Goal: Task Accomplishment & Management: Complete application form

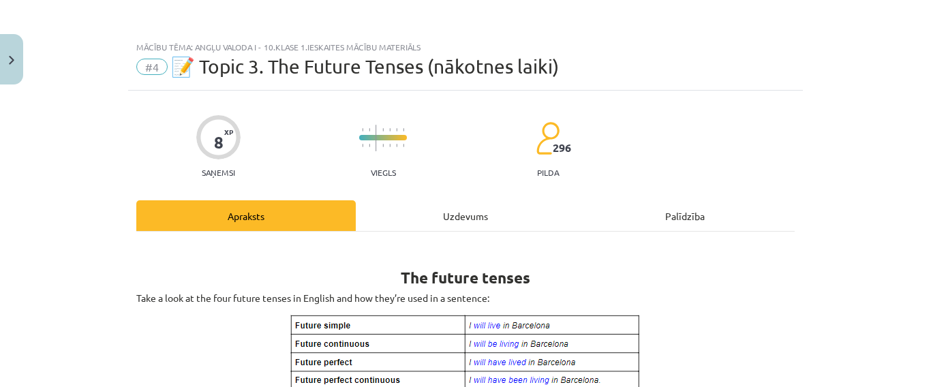
scroll to position [47, 0]
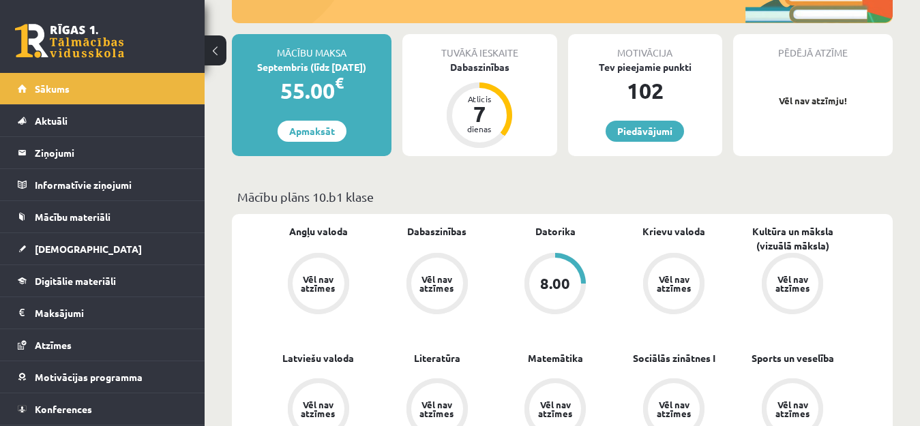
scroll to position [206, 0]
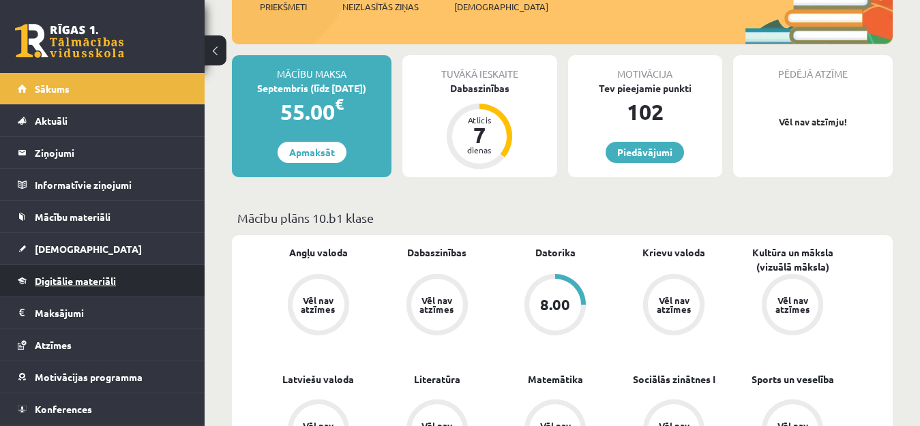
click at [84, 284] on span "Digitālie materiāli" at bounding box center [75, 281] width 81 height 12
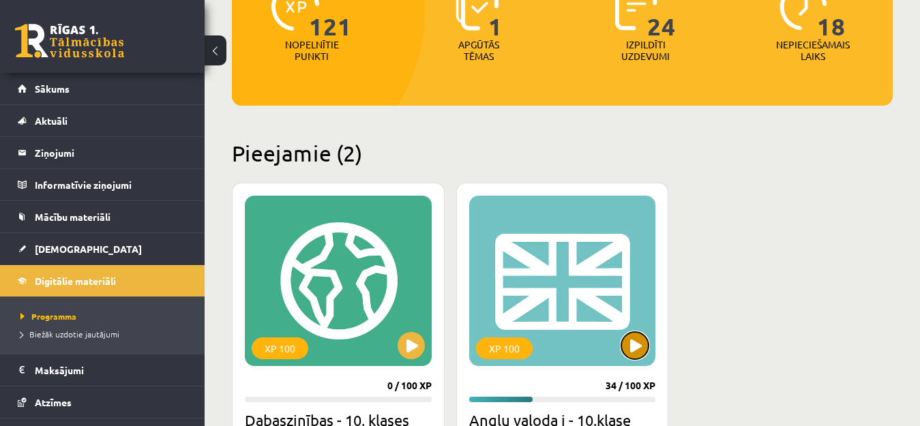
click at [633, 348] on button at bounding box center [634, 345] width 27 height 27
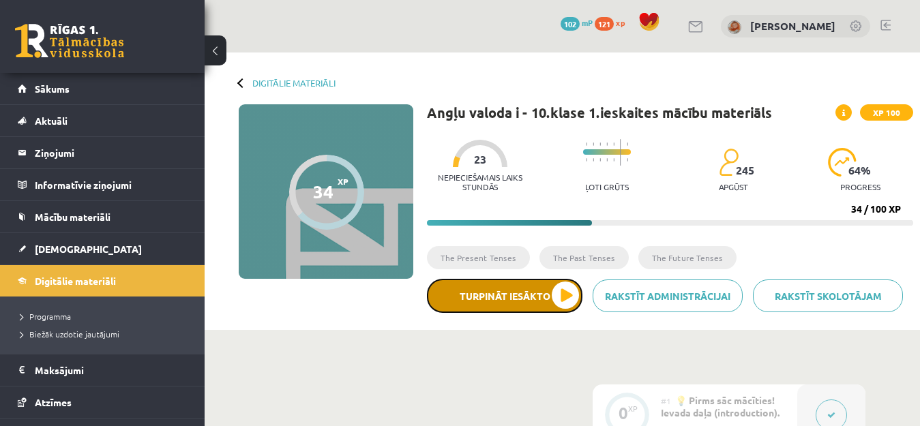
click at [563, 299] on button "Turpināt iesākto" at bounding box center [504, 296] width 155 height 34
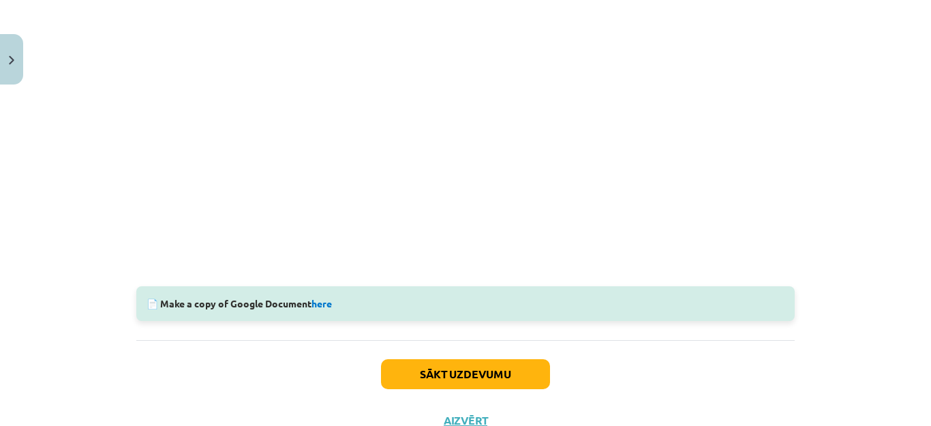
scroll to position [455, 0]
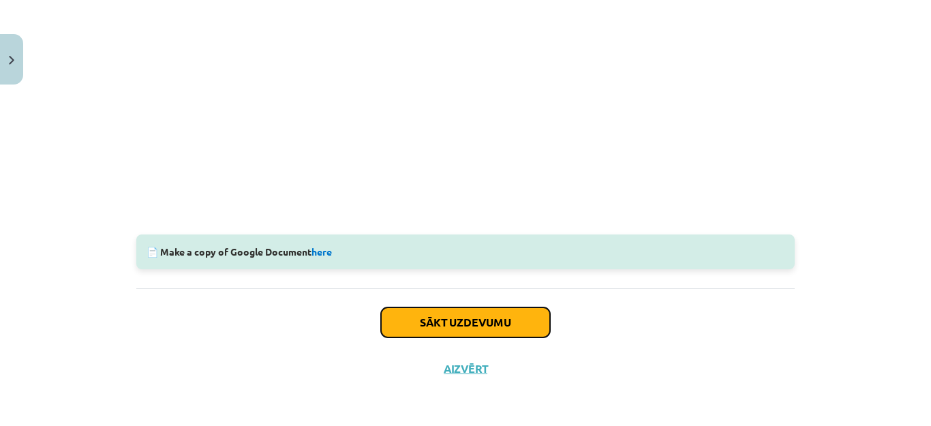
click at [503, 319] on button "Sākt uzdevumu" at bounding box center [465, 322] width 169 height 30
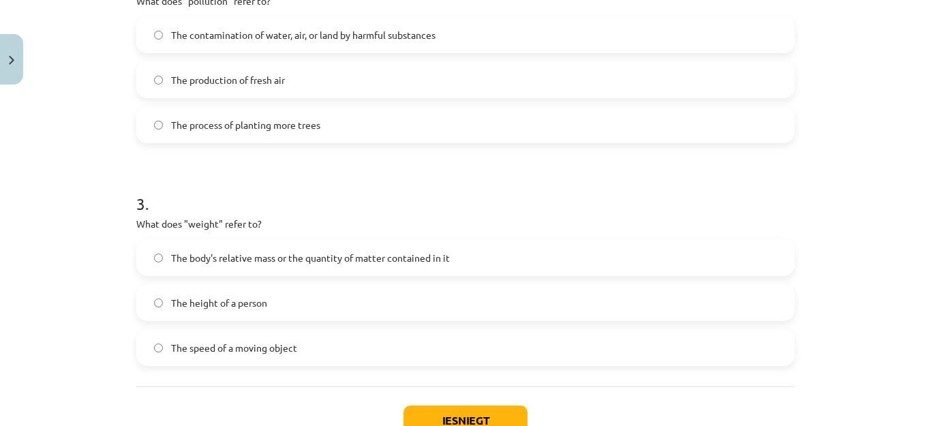
scroll to position [554, 0]
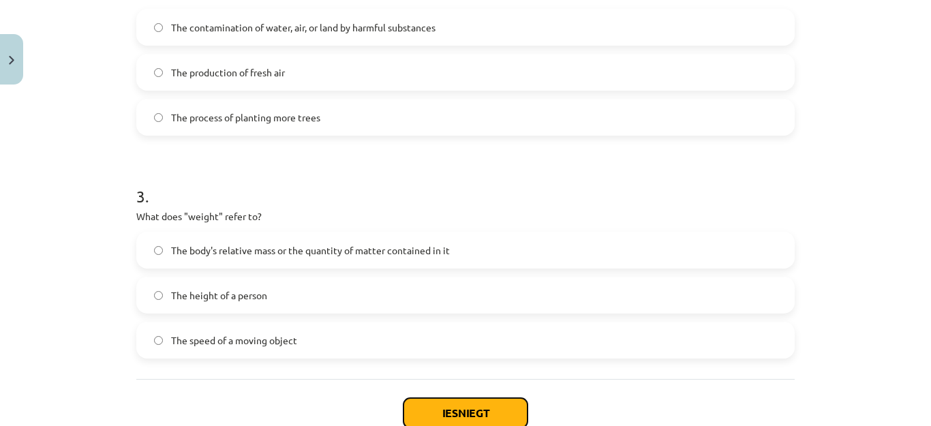
click at [421, 416] on button "Iesniegt" at bounding box center [466, 413] width 124 height 30
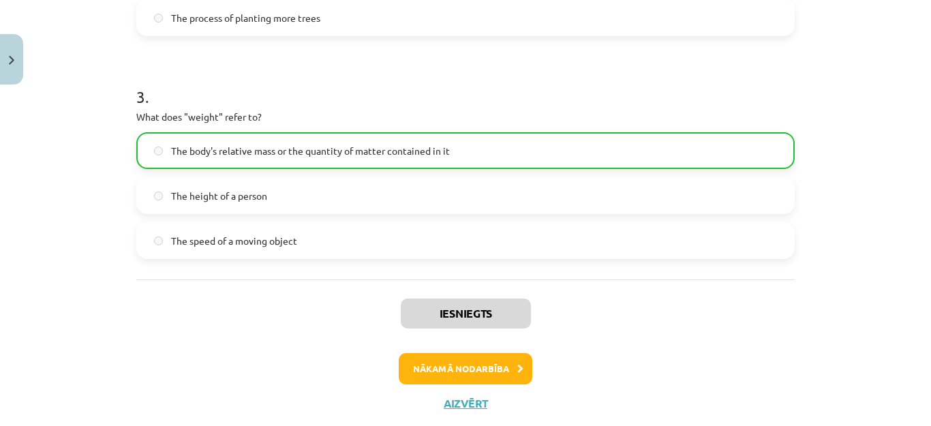
scroll to position [689, 0]
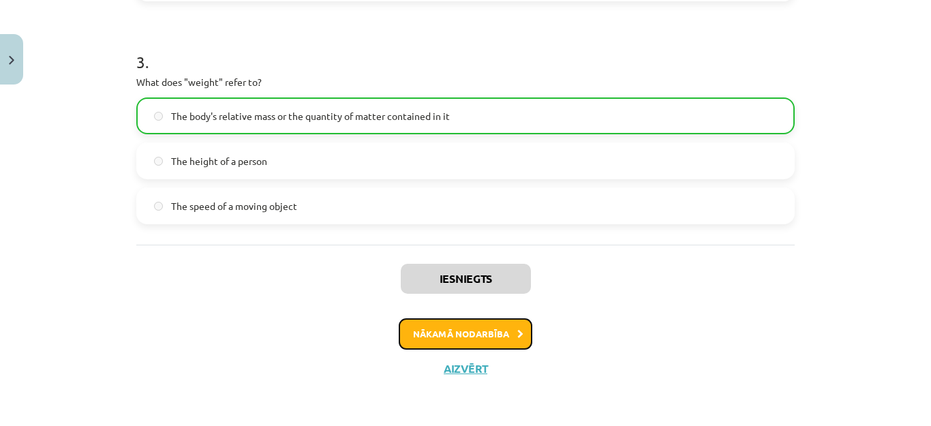
click at [419, 340] on button "Nākamā nodarbība" at bounding box center [466, 333] width 134 height 31
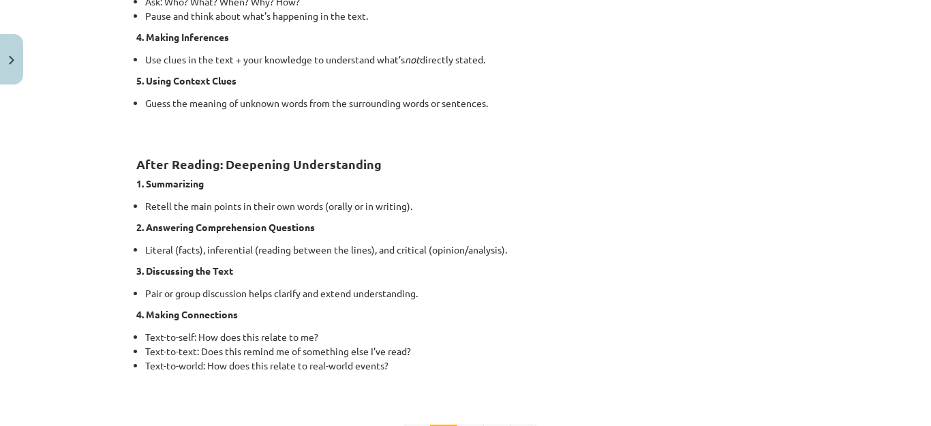
scroll to position [1018, 0]
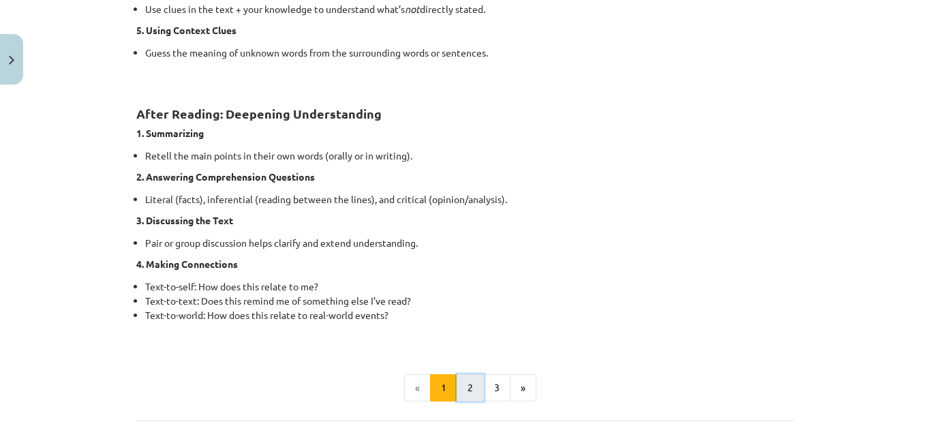
click at [466, 388] on button "2" at bounding box center [470, 387] width 27 height 27
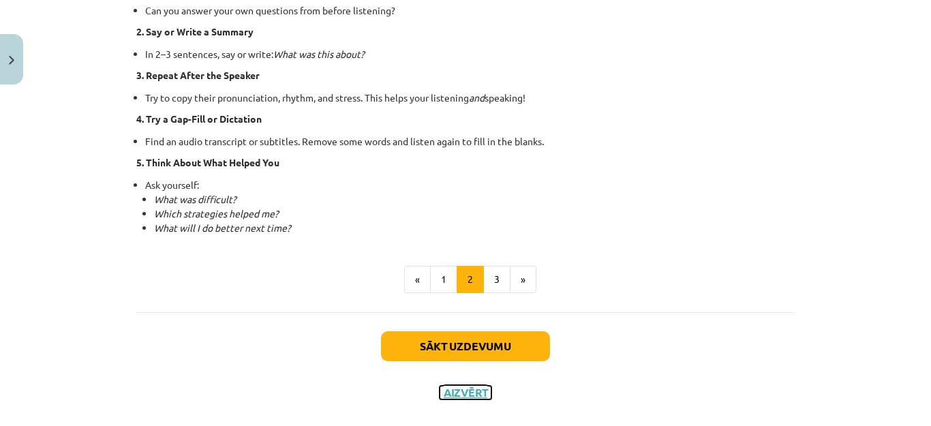
click at [466, 388] on button "Aizvērt" at bounding box center [466, 393] width 52 height 14
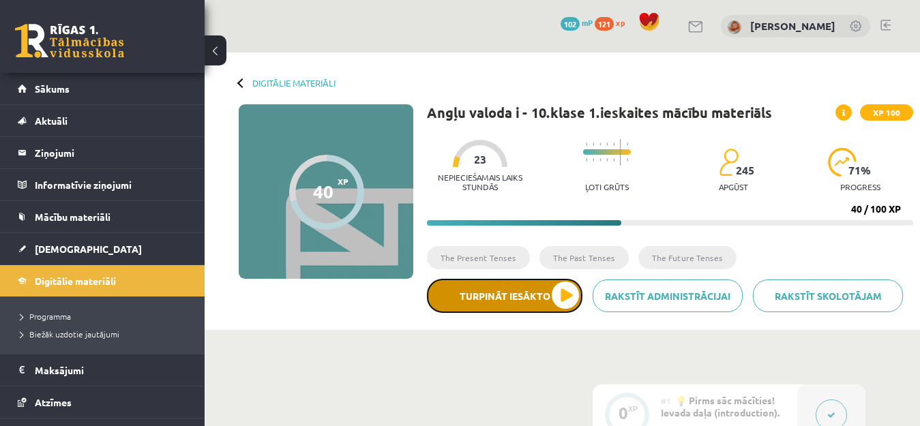
click at [556, 286] on button "Turpināt iesākto" at bounding box center [504, 296] width 155 height 34
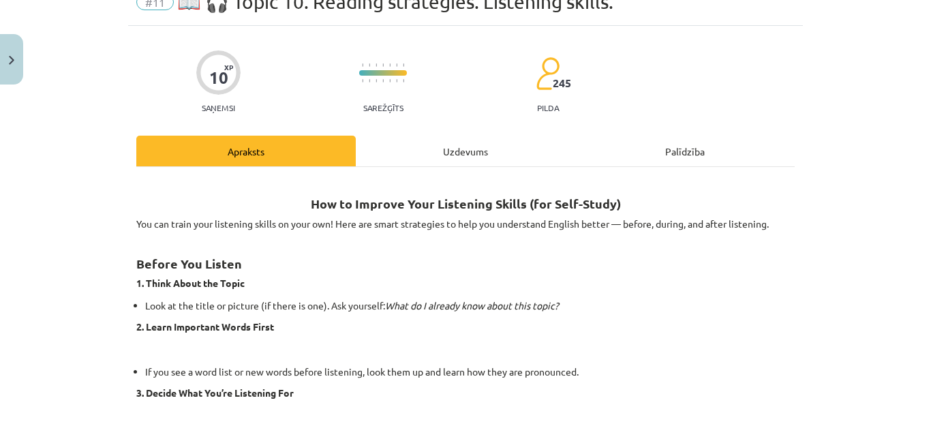
scroll to position [89, 0]
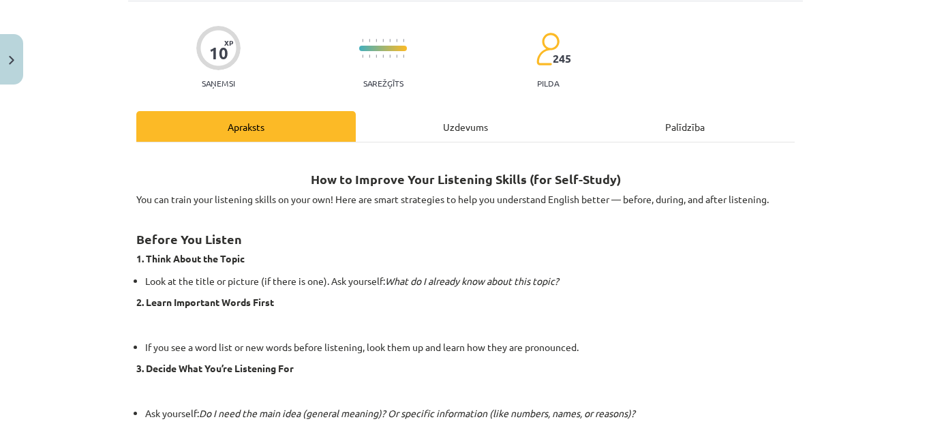
drag, startPoint x: 916, startPoint y: 112, endPoint x: 924, endPoint y: 105, distance: 11.1
click at [916, 113] on div "Mācību tēma: Angļu valoda i - 10.klase 1.ieskaites mācību materiāls #11 📖 🎧 Top…" at bounding box center [465, 213] width 931 height 426
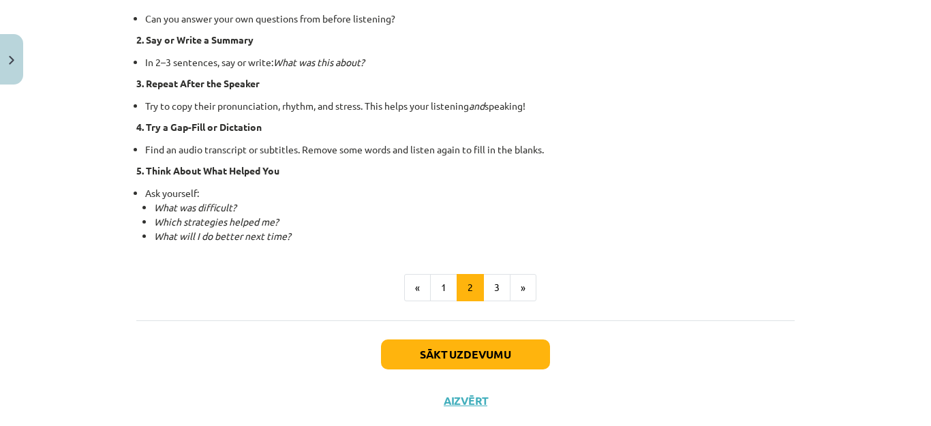
scroll to position [1004, 0]
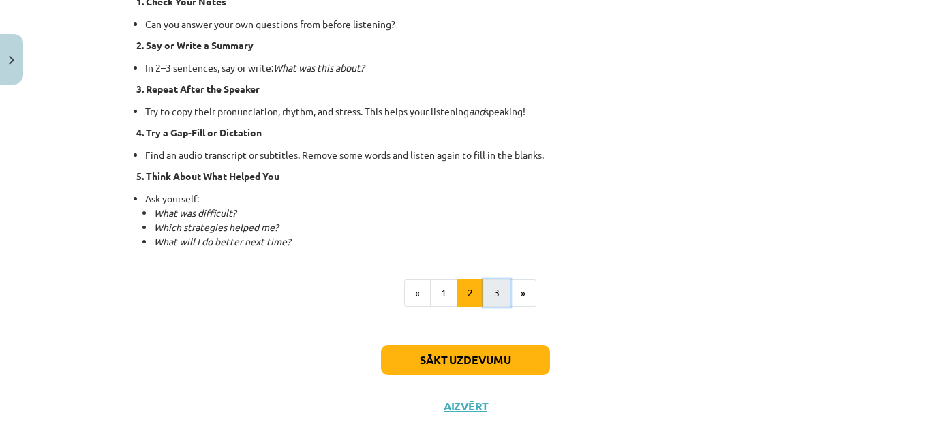
click at [490, 292] on button "3" at bounding box center [496, 293] width 27 height 27
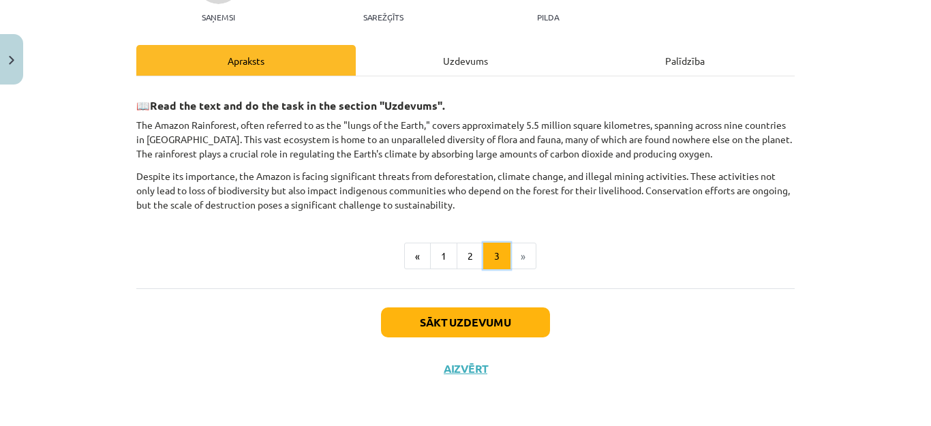
scroll to position [155, 0]
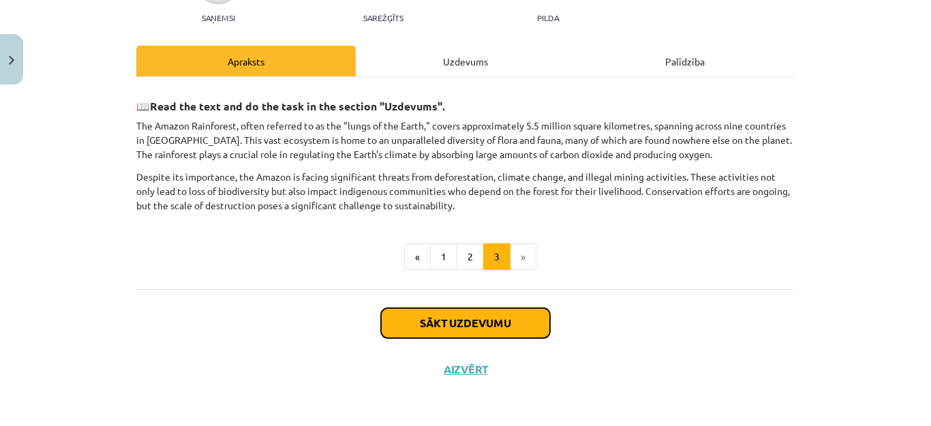
click at [428, 329] on button "Sākt uzdevumu" at bounding box center [465, 323] width 169 height 30
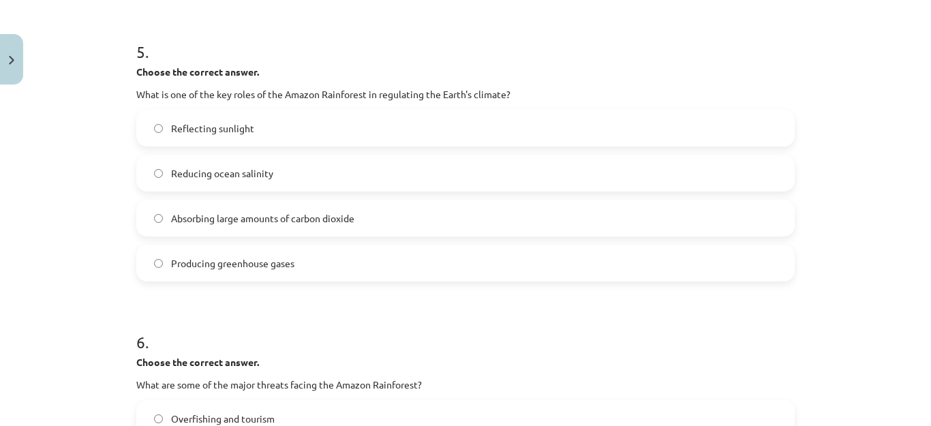
scroll to position [1065, 0]
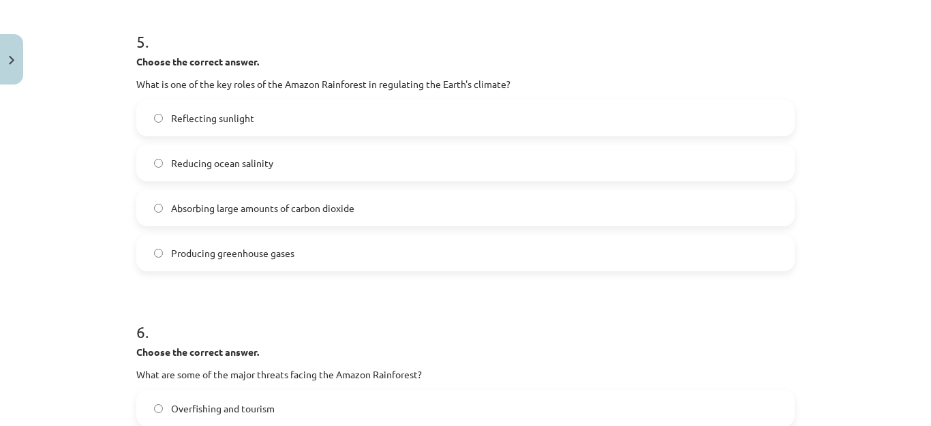
click at [154, 212] on label "Absorbing large amounts of carbon dioxide" at bounding box center [466, 208] width 656 height 34
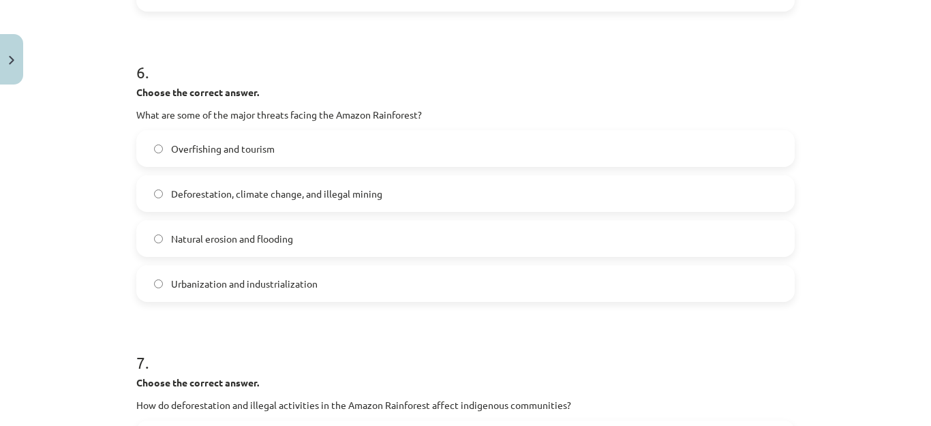
scroll to position [1321, 0]
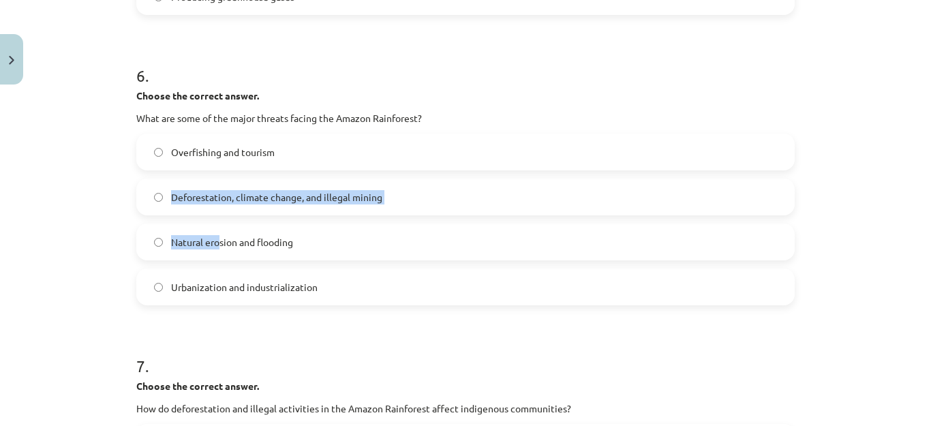
drag, startPoint x: 213, startPoint y: 215, endPoint x: 100, endPoint y: 189, distance: 116.3
click at [100, 189] on div "Mācību tēma: Angļu valoda i - 10.klase 1.ieskaites mācību materiāls #11 📖 🎧 Top…" at bounding box center [465, 213] width 931 height 426
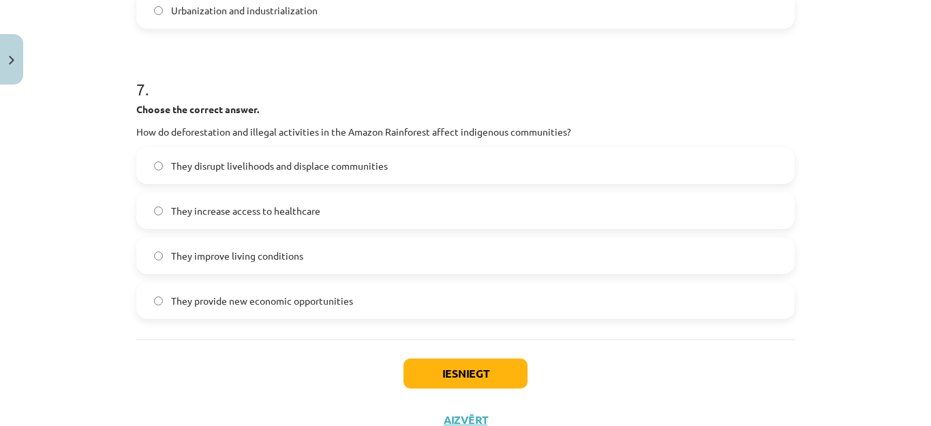
scroll to position [1609, 0]
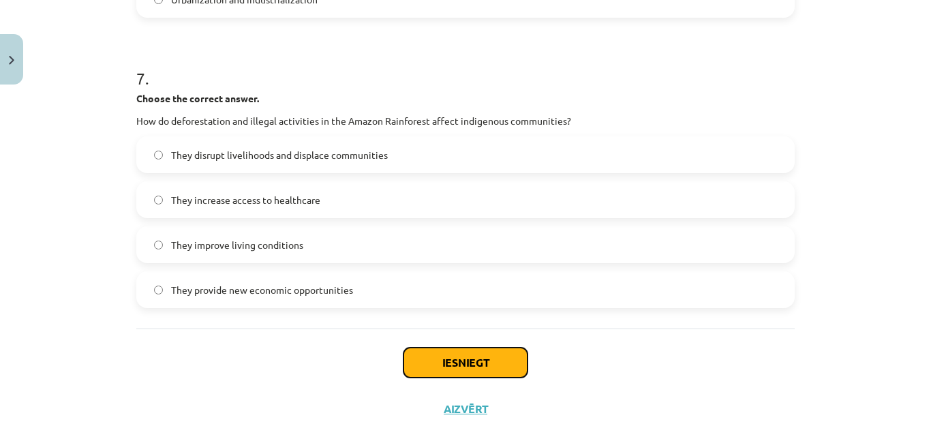
click at [466, 355] on button "Iesniegt" at bounding box center [466, 363] width 124 height 30
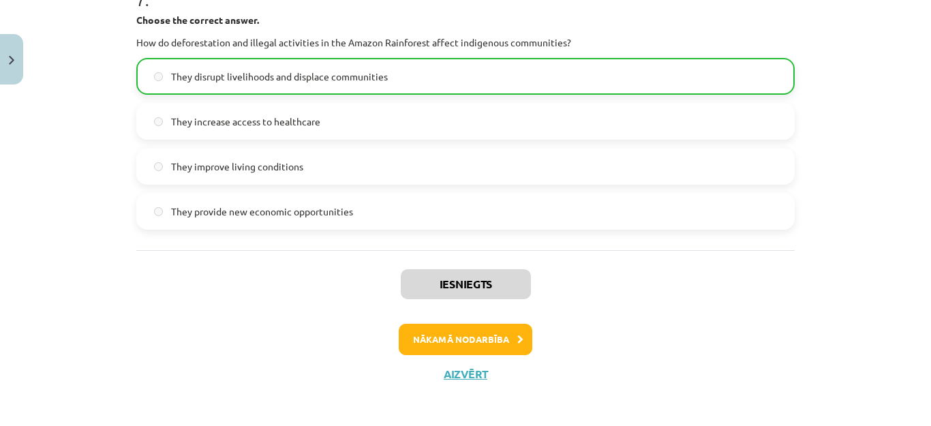
scroll to position [1693, 0]
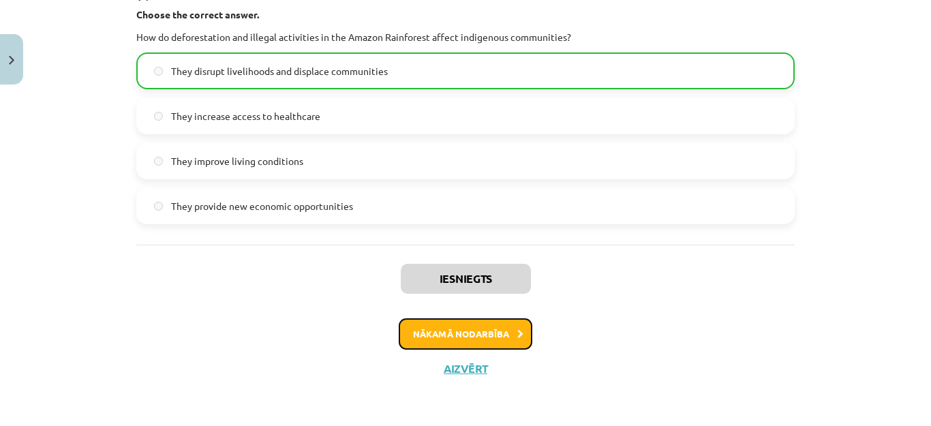
click at [436, 339] on button "Nākamā nodarbība" at bounding box center [466, 333] width 134 height 31
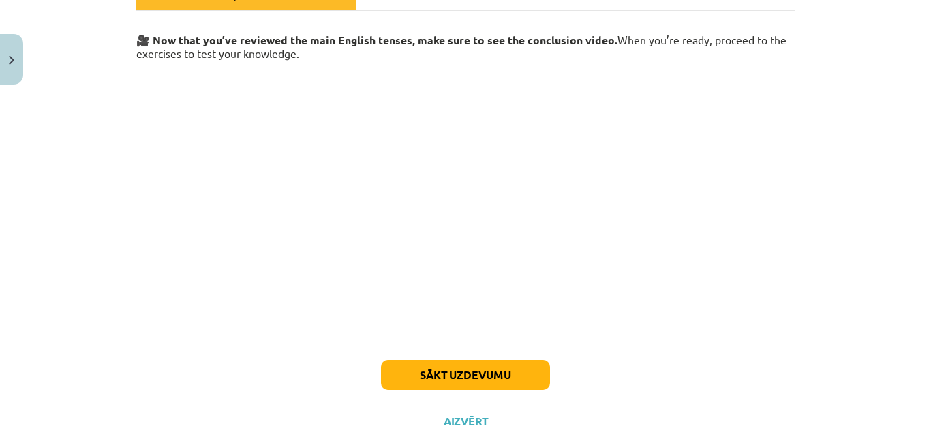
scroll to position [273, 0]
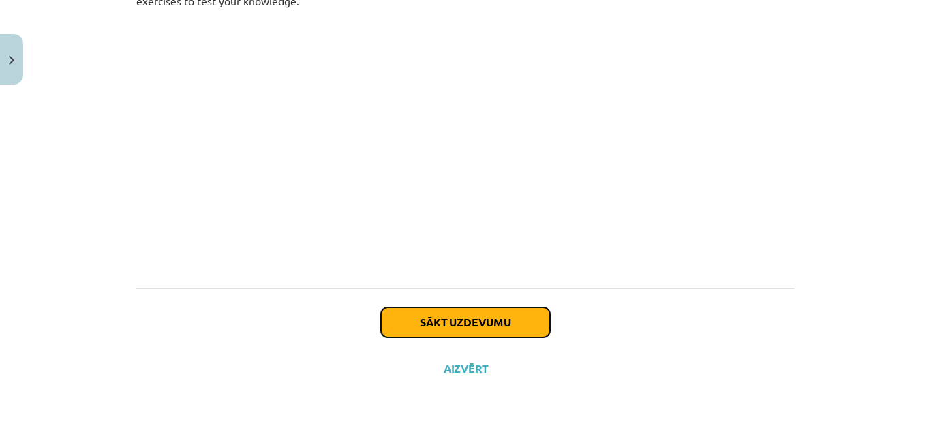
click at [461, 319] on button "Sākt uzdevumu" at bounding box center [465, 322] width 169 height 30
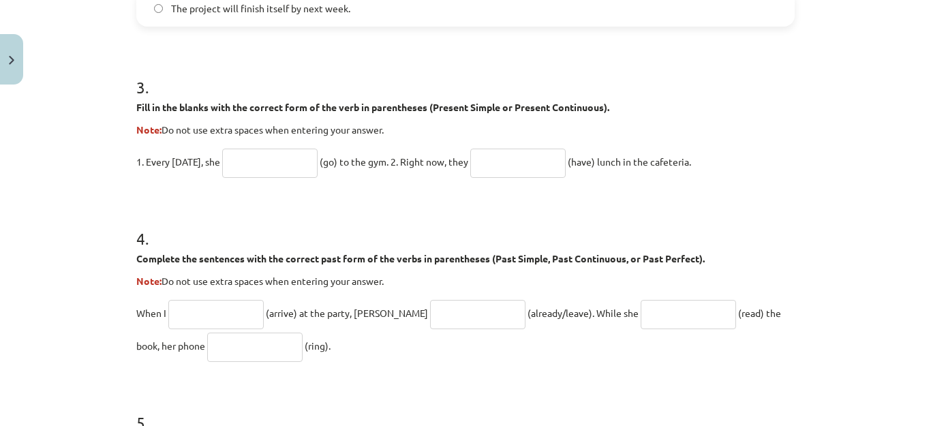
scroll to position [804, 0]
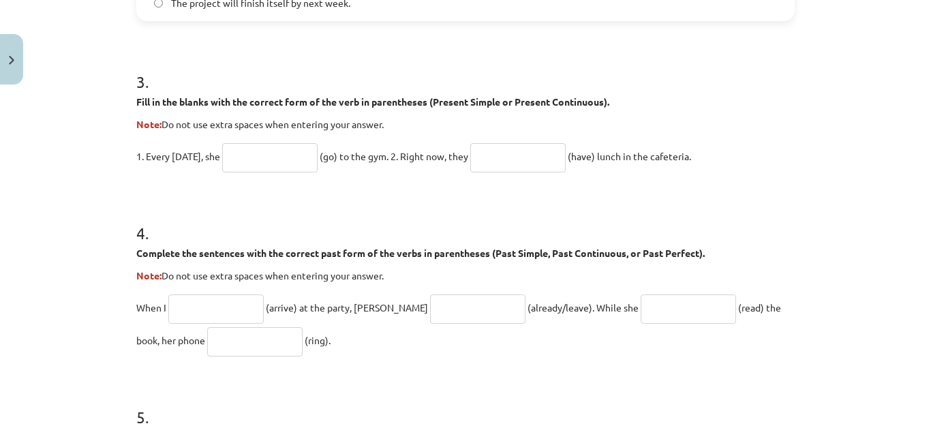
click at [278, 149] on input "text" at bounding box center [269, 157] width 95 height 29
type input "****"
click at [485, 158] on input "text" at bounding box center [517, 157] width 95 height 29
type input "*"
type input "**********"
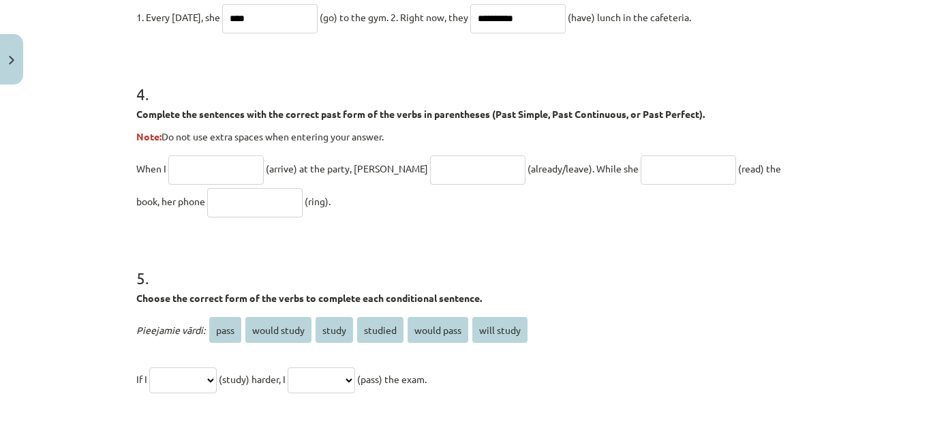
scroll to position [954, 0]
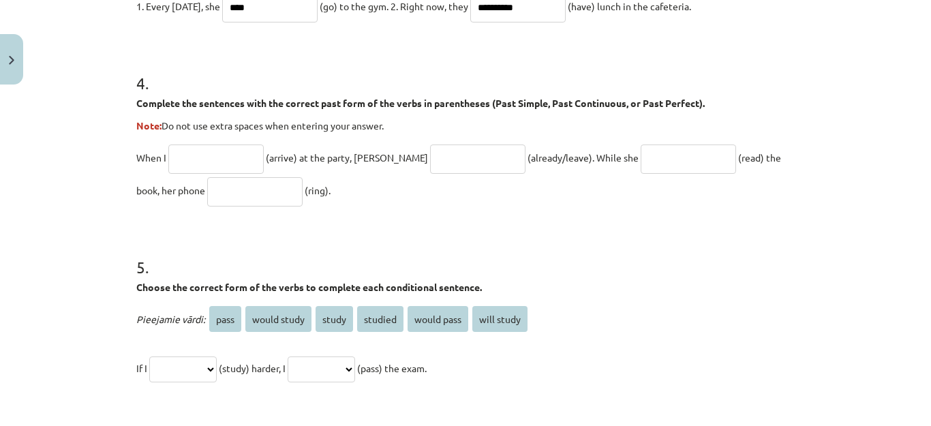
click at [220, 149] on input "text" at bounding box center [215, 159] width 95 height 29
type input "*******"
click at [447, 163] on input "text" at bounding box center [477, 159] width 95 height 29
type input "**********"
click at [641, 161] on input "text" at bounding box center [688, 159] width 95 height 29
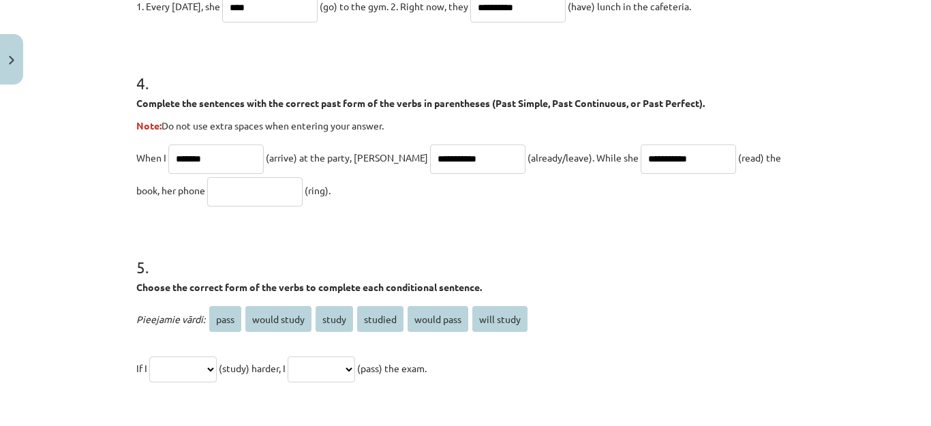
type input "**********"
click at [207, 188] on input "text" at bounding box center [254, 191] width 95 height 29
type input "****"
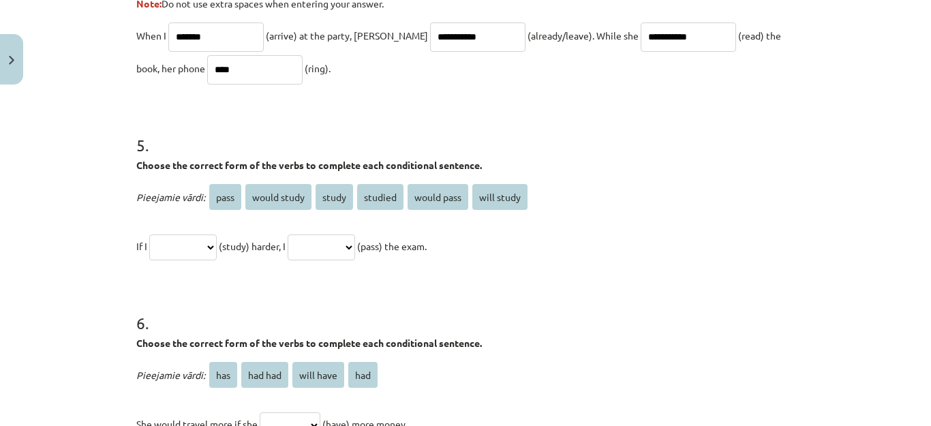
scroll to position [1079, 0]
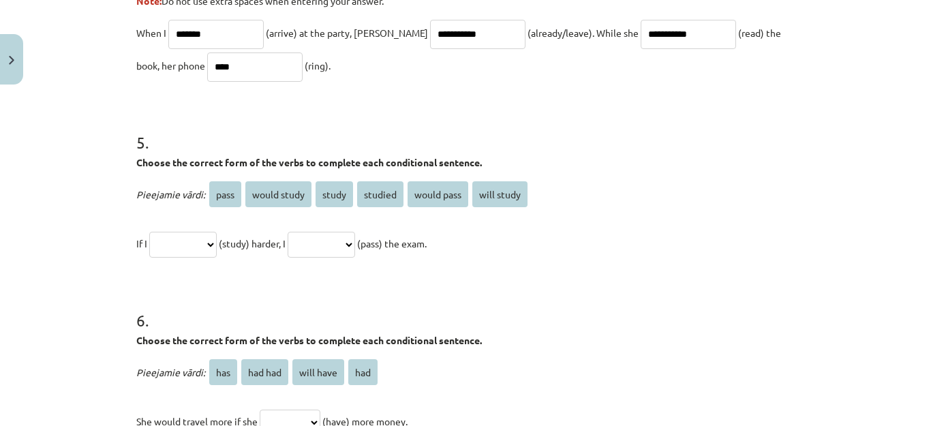
click at [333, 196] on span "study" at bounding box center [334, 194] width 37 height 26
click at [217, 245] on select "**********" at bounding box center [182, 245] width 67 height 26
select select "*****"
click at [149, 232] on select "**********" at bounding box center [182, 245] width 67 height 26
click at [355, 243] on select "**********" at bounding box center [321, 245] width 67 height 26
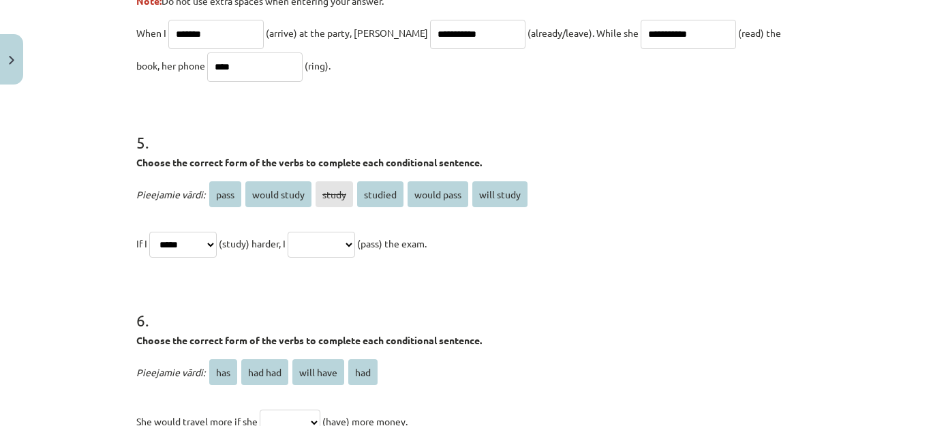
select select "**********"
click at [305, 232] on select "**********" at bounding box center [321, 245] width 67 height 26
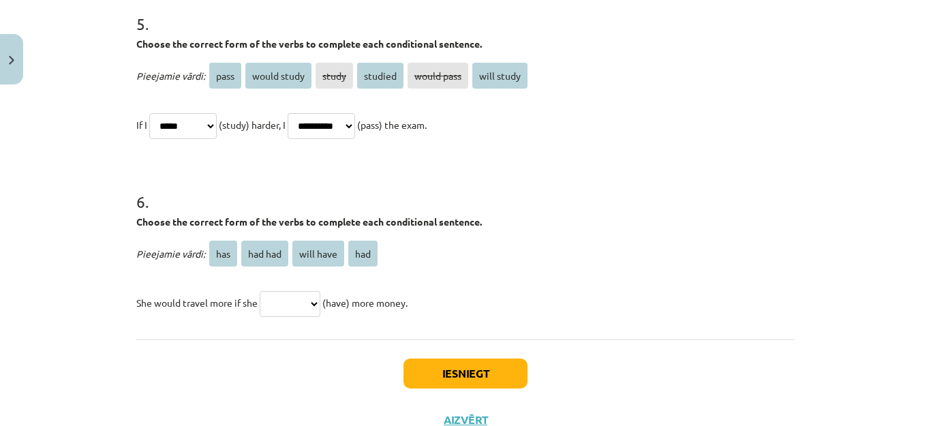
scroll to position [1203, 0]
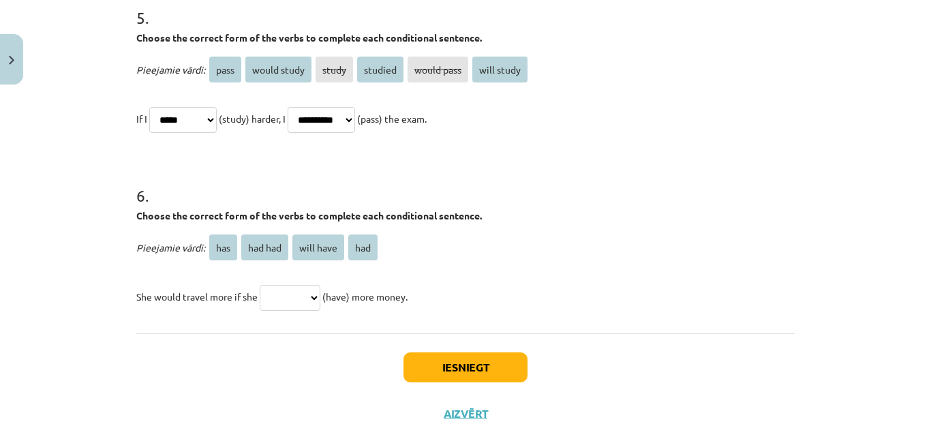
click at [320, 301] on select "*** ******* ********* ***" at bounding box center [290, 298] width 61 height 26
select select "***"
click at [260, 285] on select "*** ******* ********* ***" at bounding box center [290, 298] width 61 height 26
click at [460, 365] on button "Iesniegt" at bounding box center [466, 367] width 124 height 30
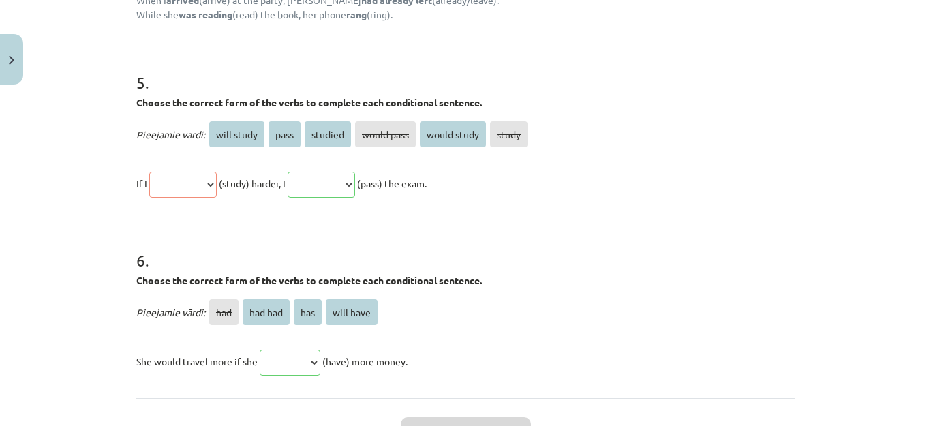
scroll to position [1492, 0]
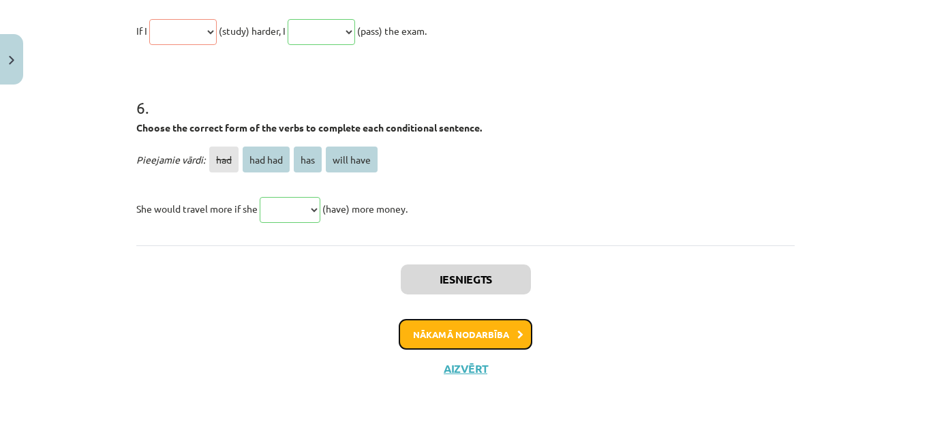
click at [466, 329] on button "Nākamā nodarbība" at bounding box center [466, 334] width 134 height 31
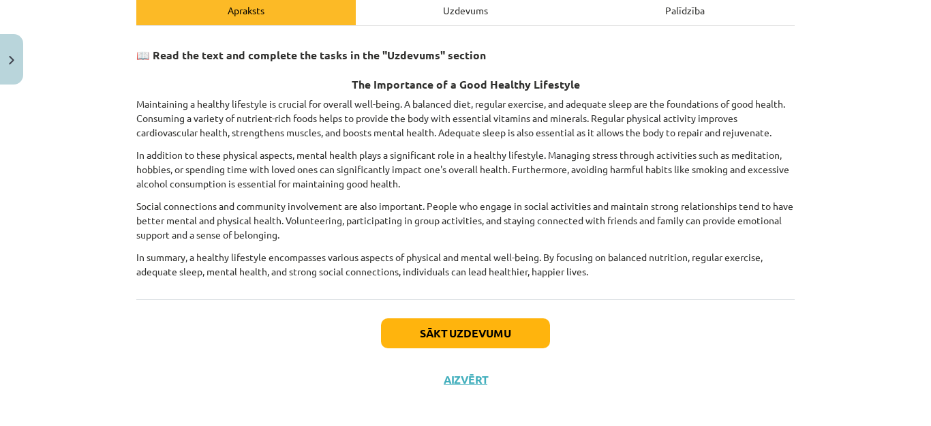
scroll to position [207, 0]
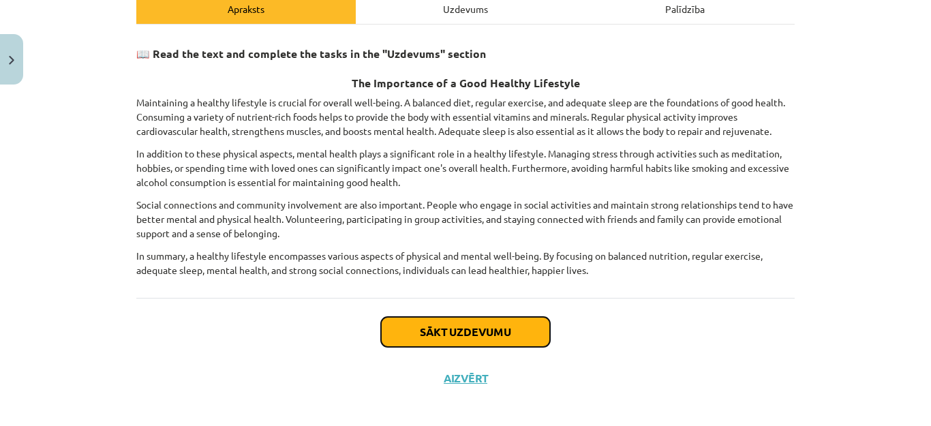
click at [507, 335] on button "Sākt uzdevumu" at bounding box center [465, 332] width 169 height 30
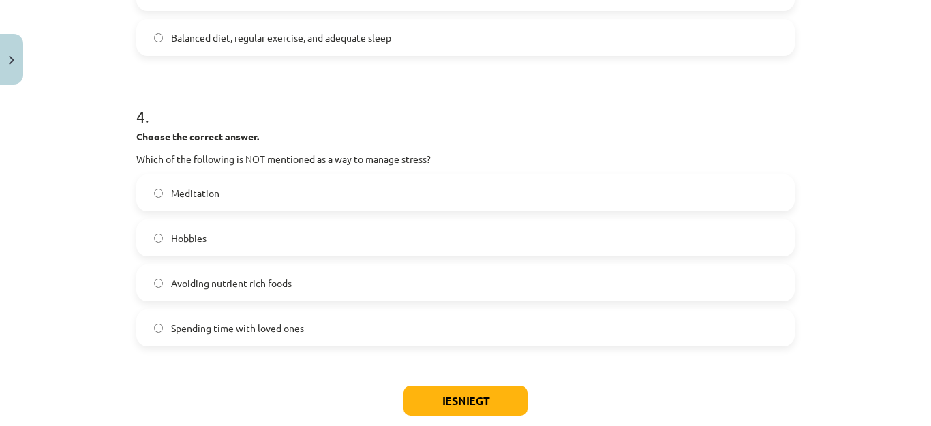
scroll to position [898, 0]
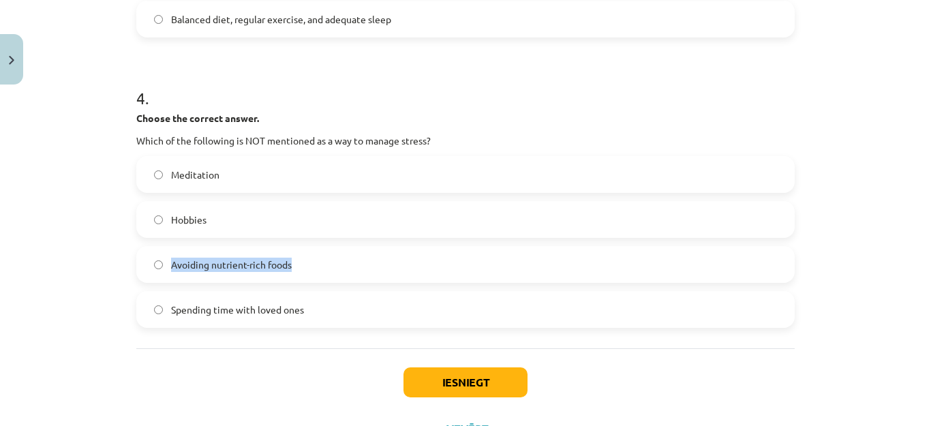
drag, startPoint x: 269, startPoint y: 230, endPoint x: 127, endPoint y: 313, distance: 164.4
click at [415, 384] on button "Iesniegt" at bounding box center [466, 382] width 124 height 30
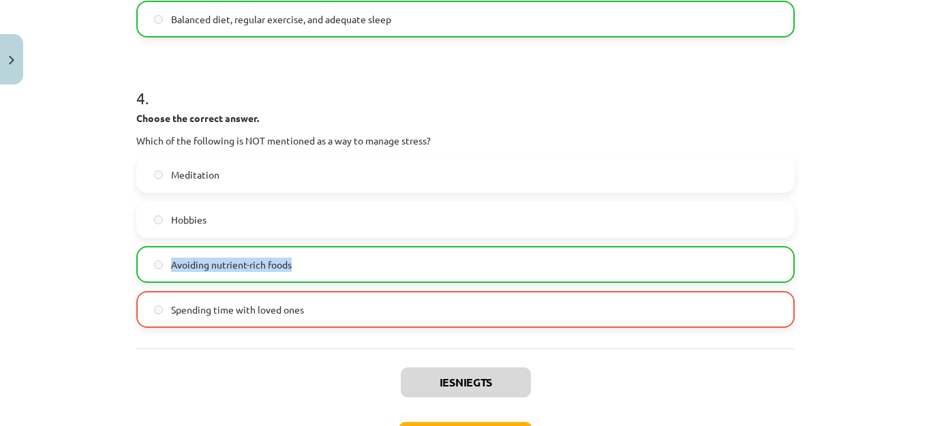
click at [677, 198] on div "Meditation Hobbies Avoiding nutrient-rich foods Spending time with loved ones" at bounding box center [465, 242] width 659 height 172
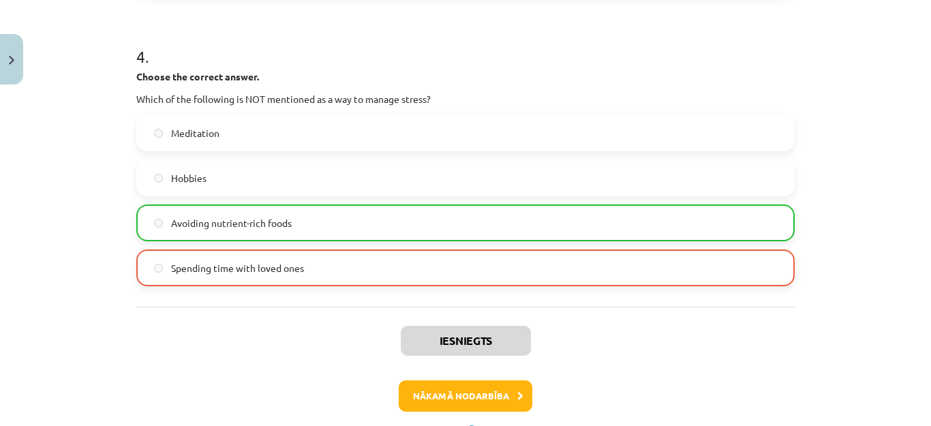
scroll to position [1002, 0]
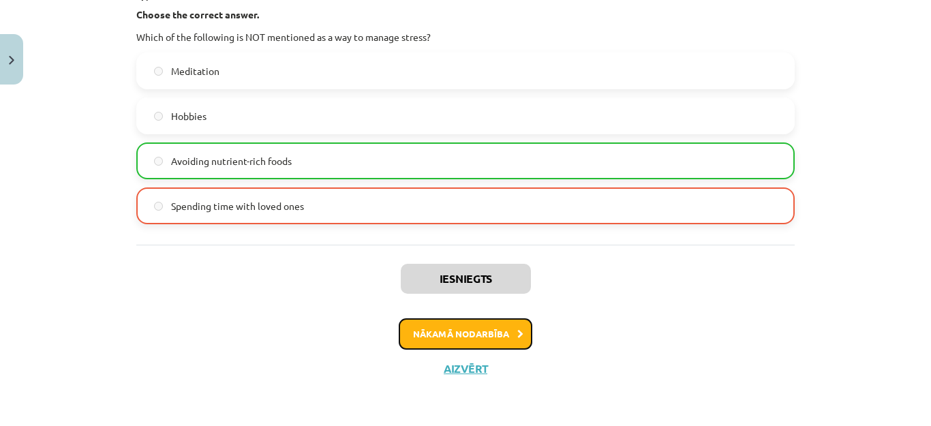
click at [477, 340] on button "Nākamā nodarbība" at bounding box center [466, 333] width 134 height 31
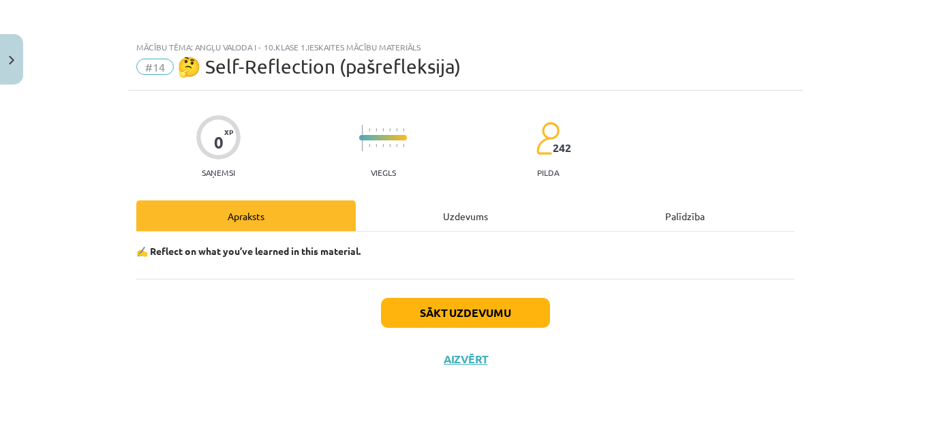
scroll to position [0, 0]
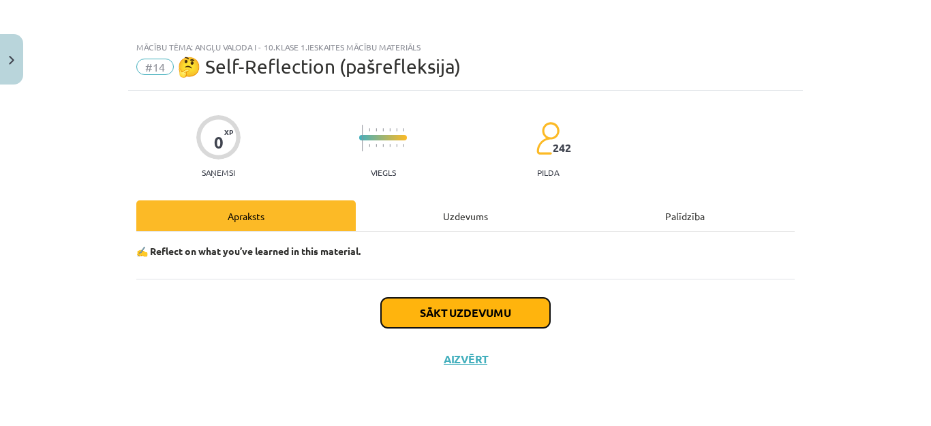
click at [472, 312] on button "Sākt uzdevumu" at bounding box center [465, 313] width 169 height 30
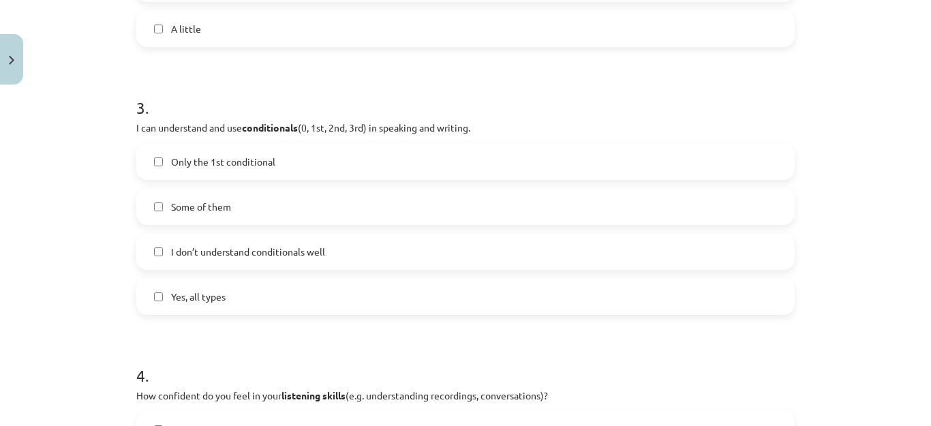
scroll to position [691, 0]
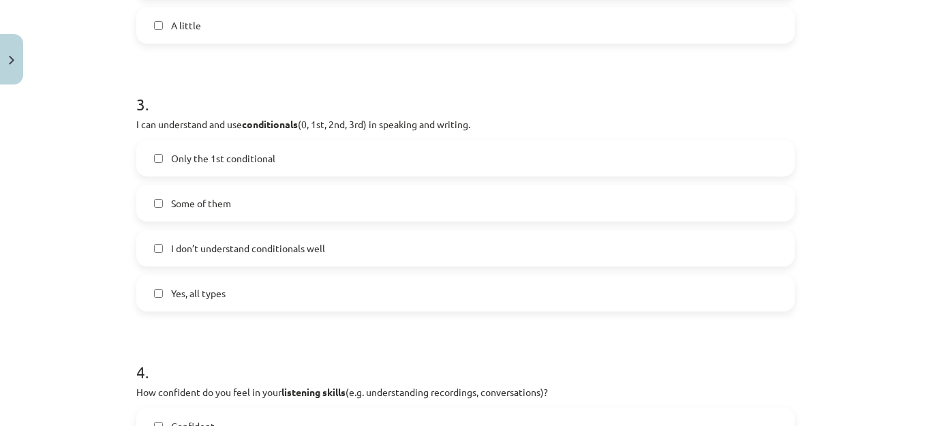
click at [155, 209] on label "Some of them" at bounding box center [466, 203] width 656 height 34
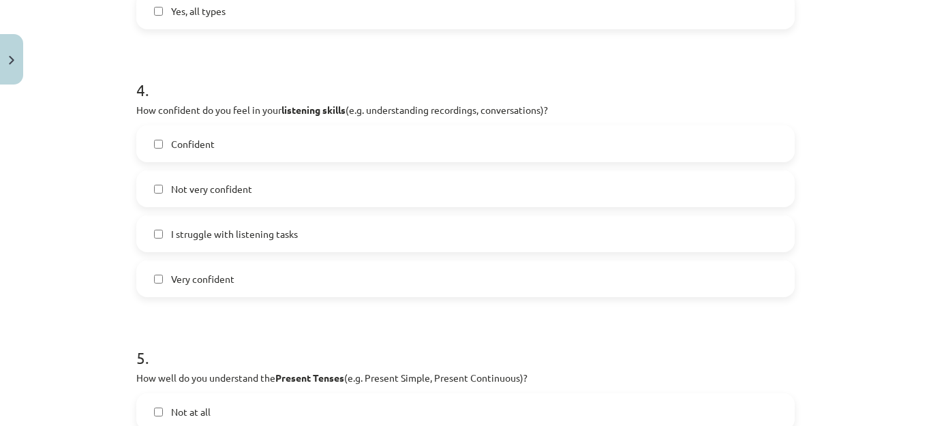
scroll to position [987, 0]
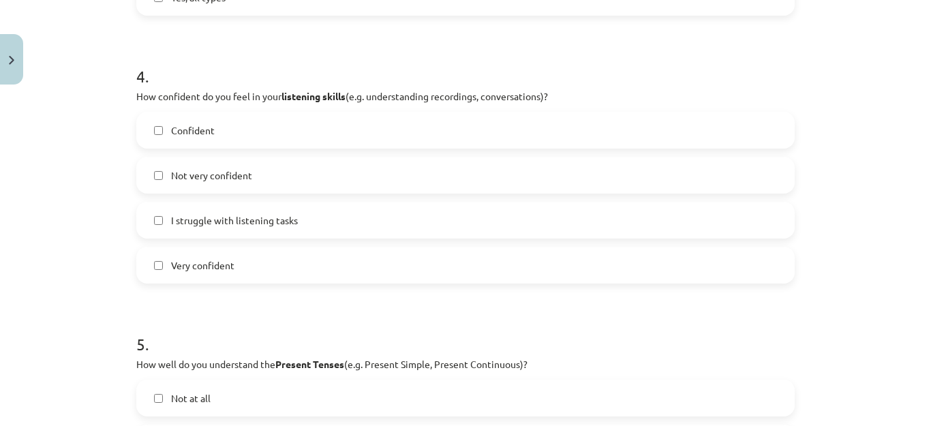
click at [153, 176] on label "Not very confident" at bounding box center [466, 175] width 656 height 34
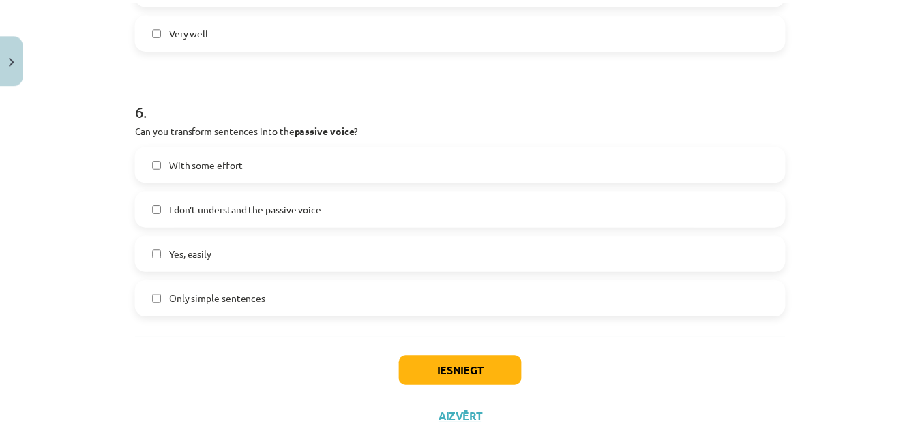
scroll to position [1492, 0]
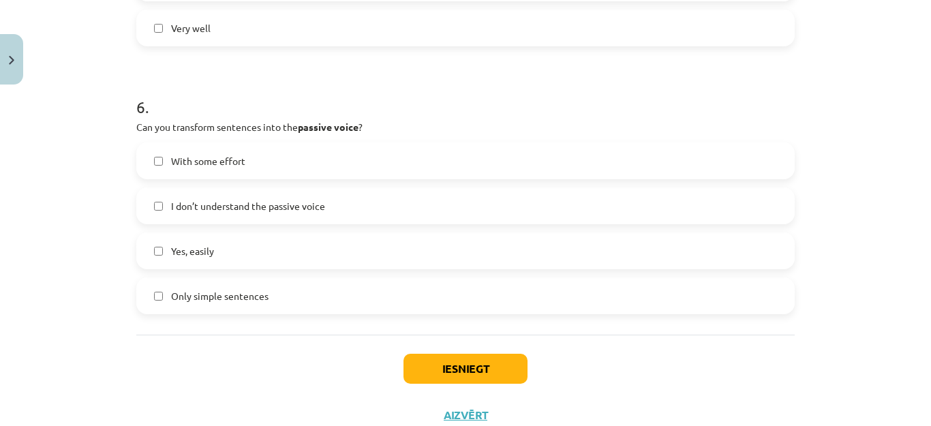
click at [151, 209] on label "I don’t understand the passive voice" at bounding box center [466, 206] width 656 height 34
click at [424, 375] on button "Iesniegt" at bounding box center [466, 369] width 124 height 30
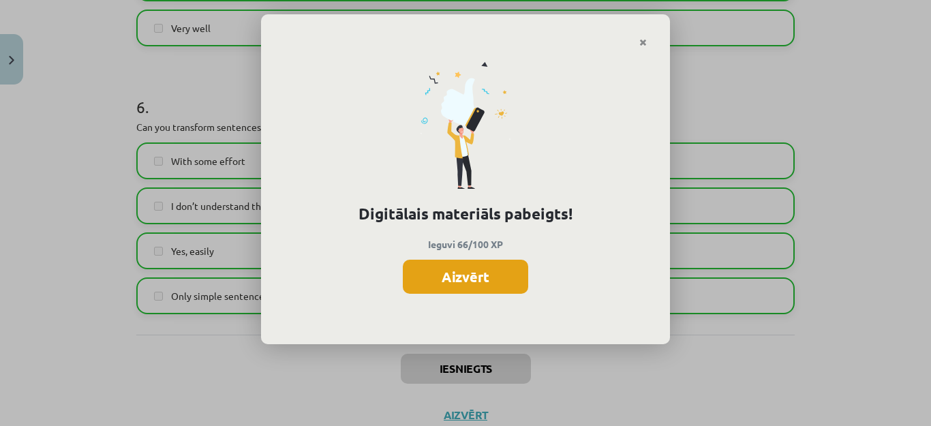
click at [467, 270] on button "Aizvērt" at bounding box center [465, 277] width 125 height 34
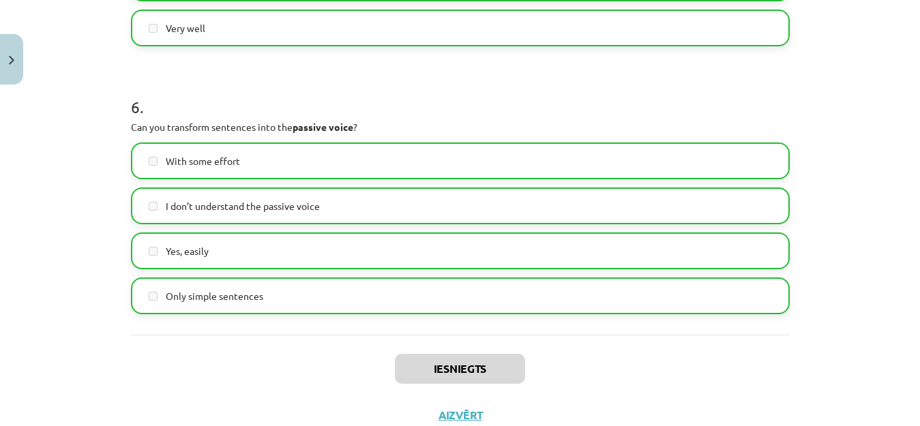
scroll to position [0, 0]
drag, startPoint x: 470, startPoint y: 385, endPoint x: 457, endPoint y: 410, distance: 28.4
click at [457, 410] on div "Iesniegts Aizvērt" at bounding box center [460, 382] width 659 height 95
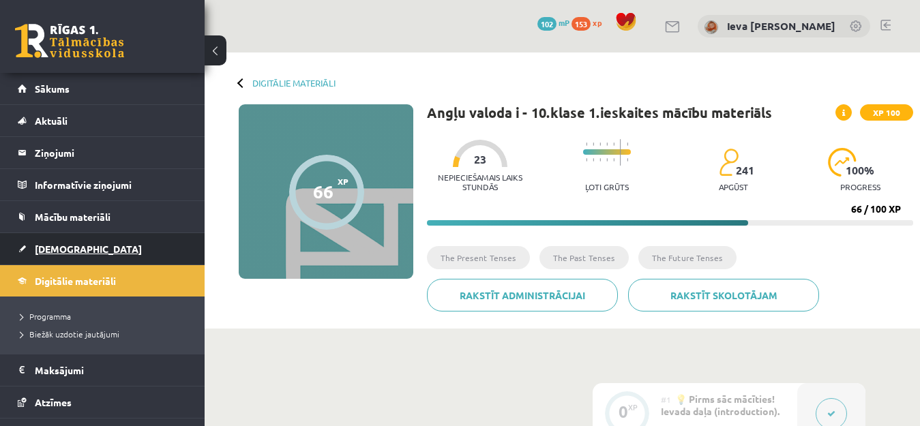
click at [67, 253] on span "[DEMOGRAPHIC_DATA]" at bounding box center [88, 249] width 107 height 12
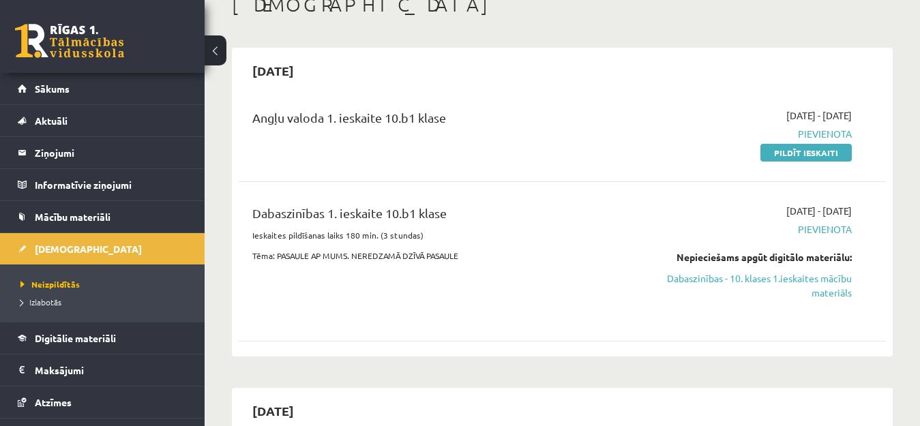
scroll to position [70, 0]
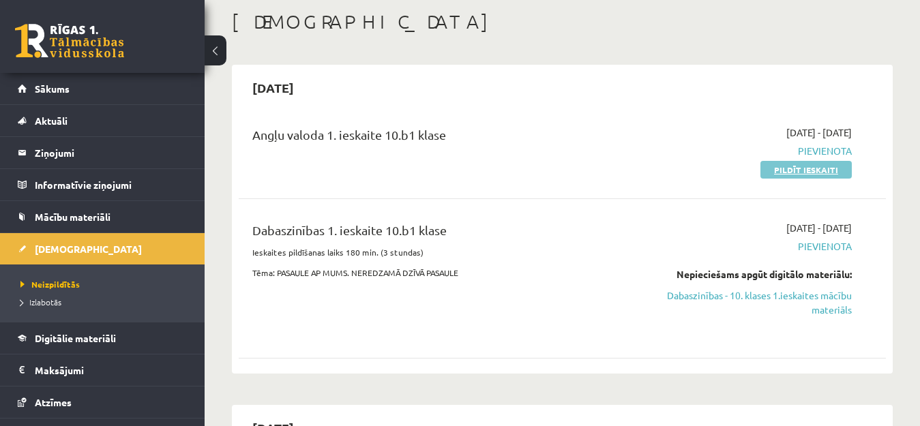
click at [824, 172] on link "Pildīt ieskaiti" at bounding box center [805, 170] width 91 height 18
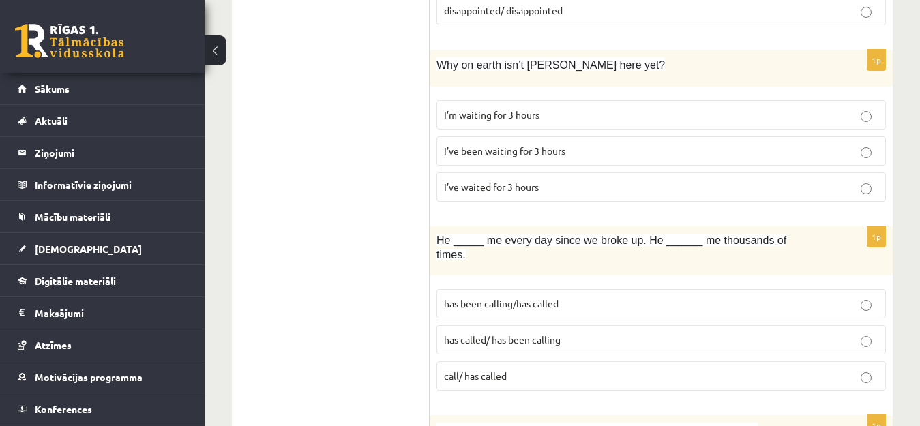
scroll to position [567, 0]
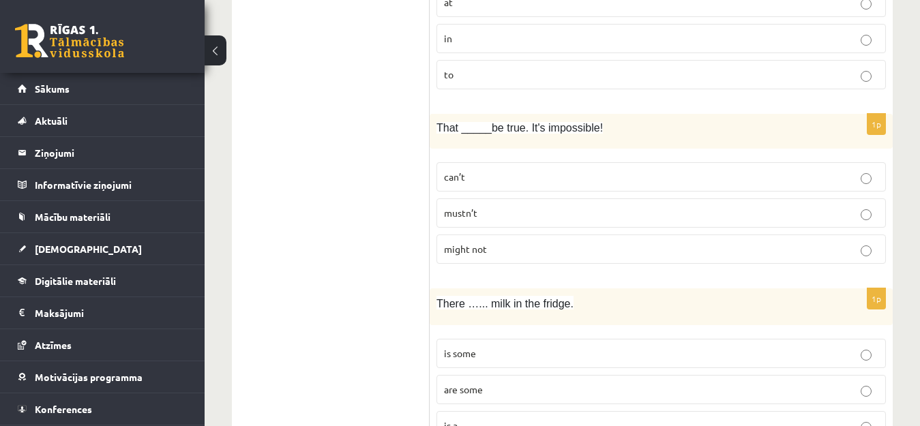
scroll to position [2840, 0]
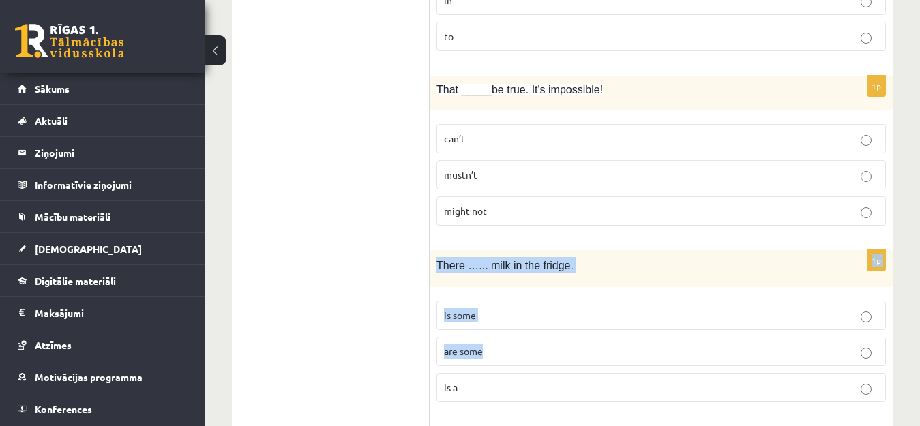
drag, startPoint x: 916, startPoint y: 330, endPoint x: 877, endPoint y: 185, distance: 149.5
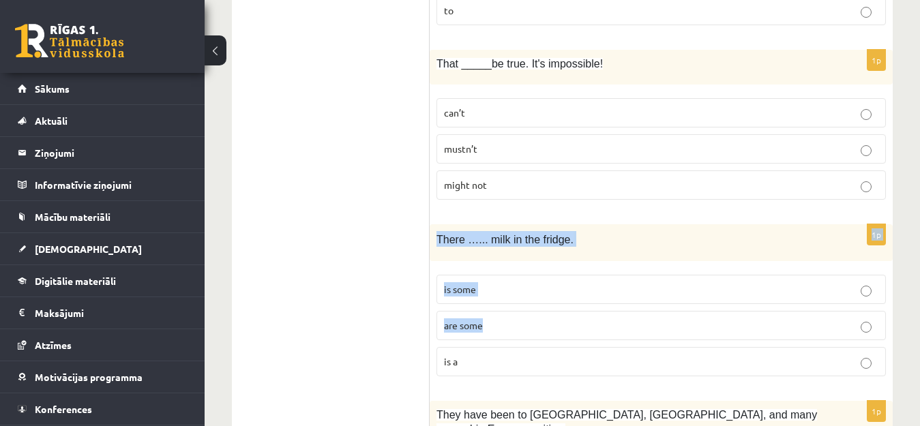
scroll to position [2886, 0]
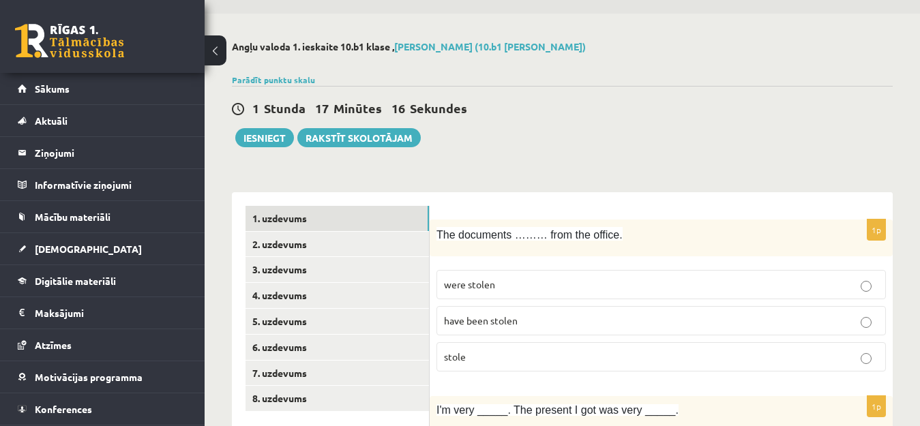
scroll to position [45, 0]
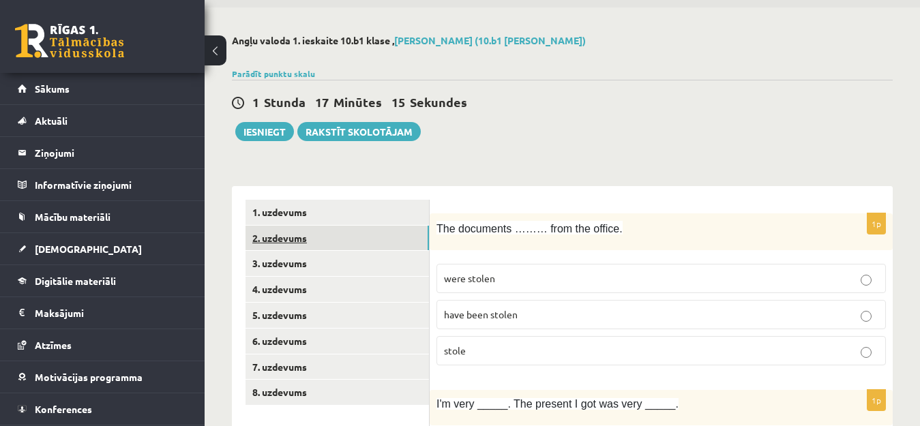
click at [314, 238] on link "2. uzdevums" at bounding box center [336, 238] width 183 height 25
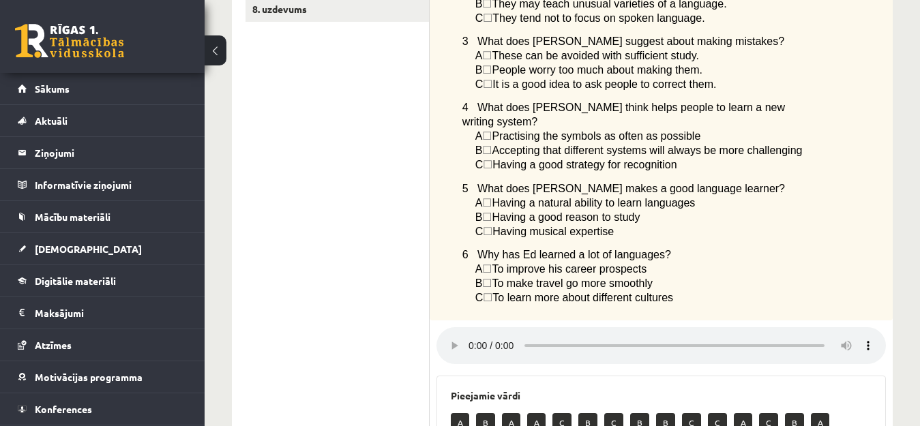
scroll to position [438, 0]
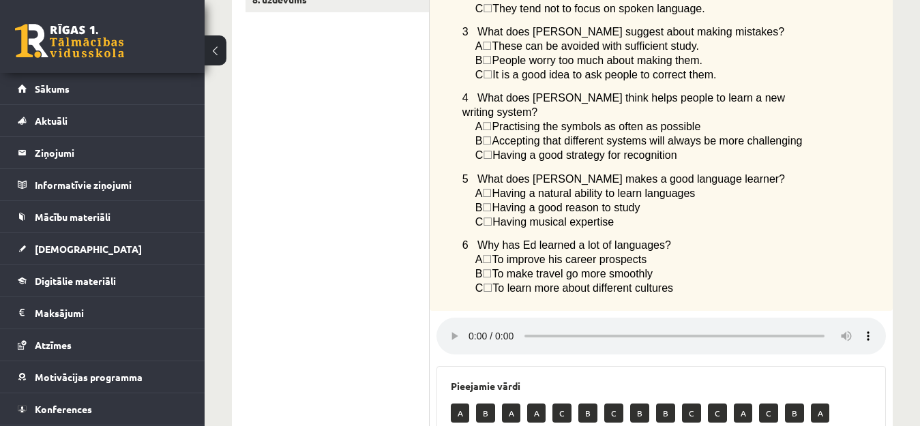
click at [460, 404] on p "A" at bounding box center [460, 413] width 18 height 19
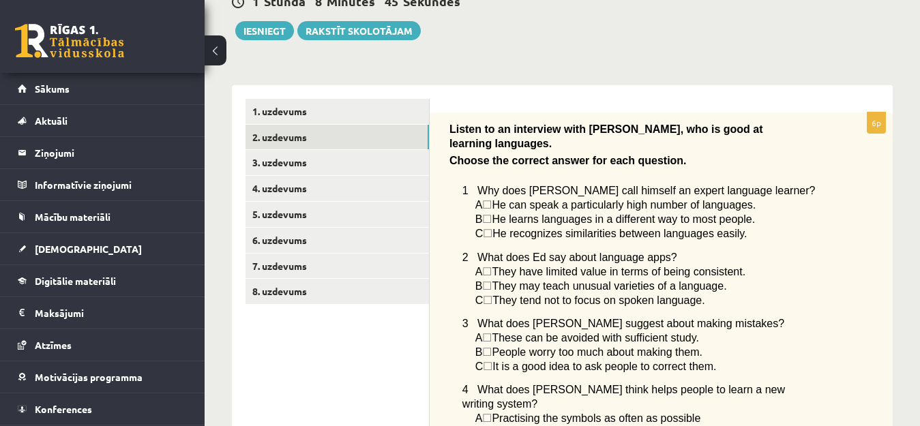
scroll to position [157, 0]
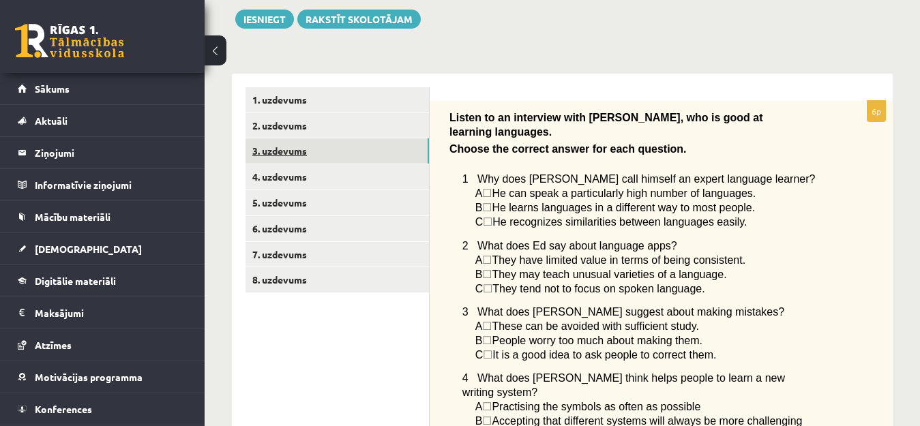
click at [284, 153] on link "3. uzdevums" at bounding box center [336, 150] width 183 height 25
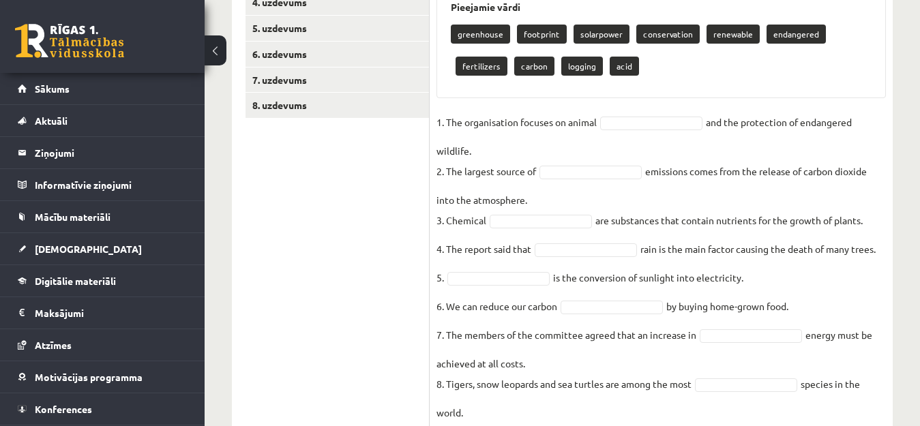
scroll to position [333, 0]
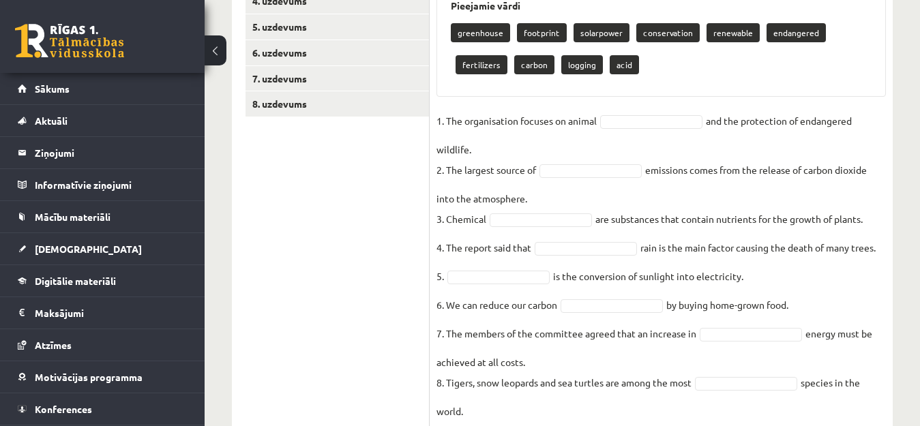
click at [823, 81] on div "greenhouse footprint solarpower conservation renewable endangered fertilizers c…" at bounding box center [661, 50] width 421 height 64
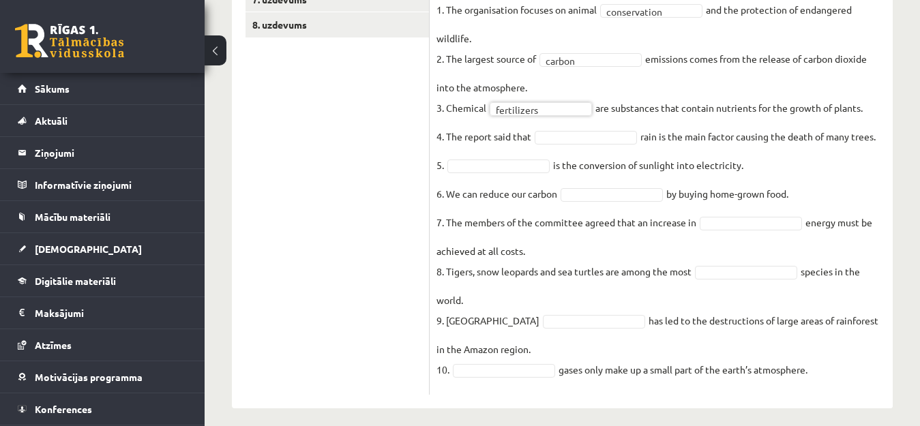
scroll to position [418, 0]
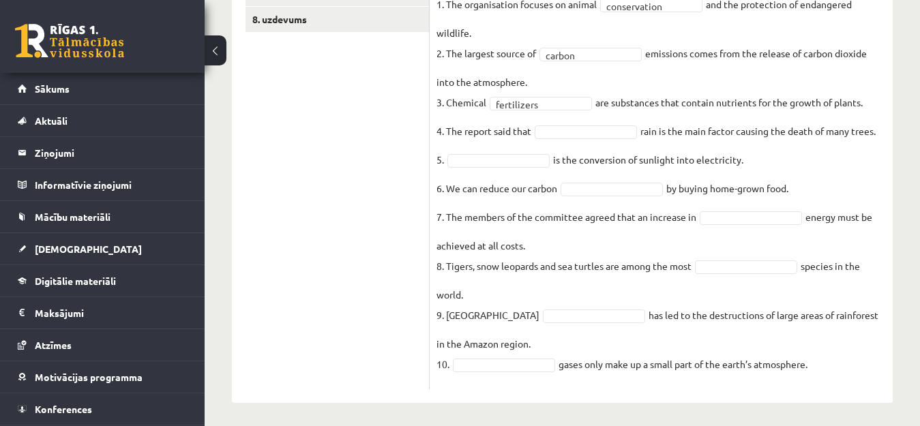
drag, startPoint x: 675, startPoint y: 252, endPoint x: 626, endPoint y: 206, distance: 67.1
click at [626, 206] on fieldset "**********" at bounding box center [660, 188] width 449 height 389
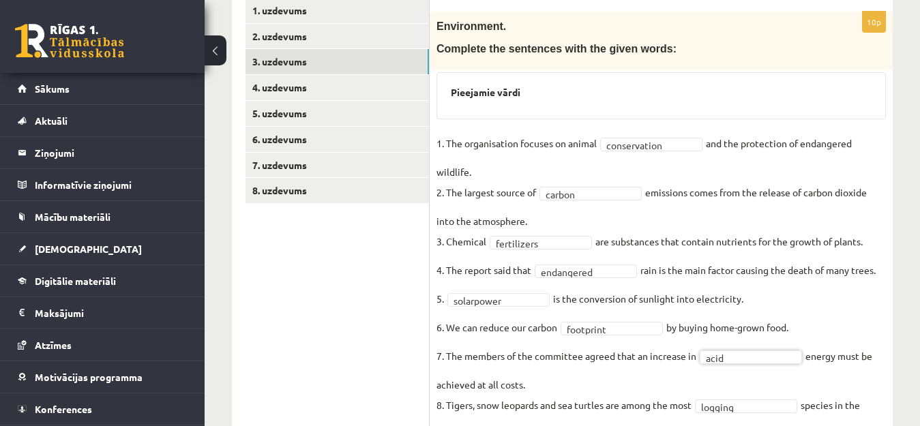
scroll to position [245, 0]
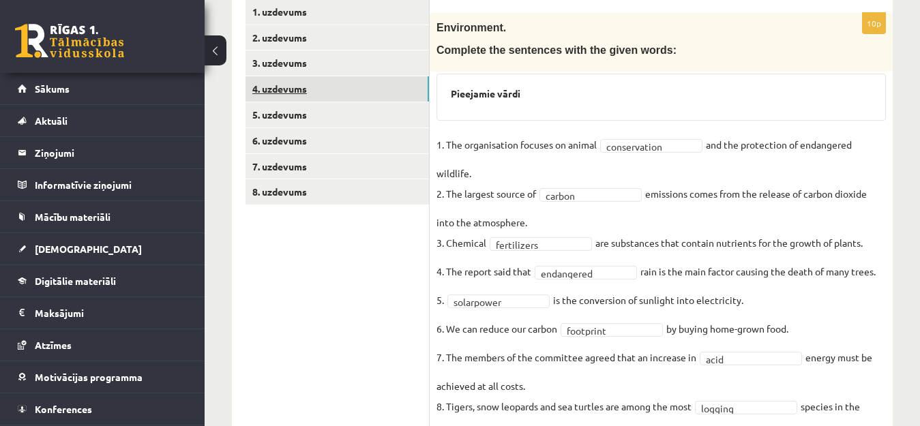
click at [288, 86] on link "4. uzdevums" at bounding box center [336, 88] width 183 height 25
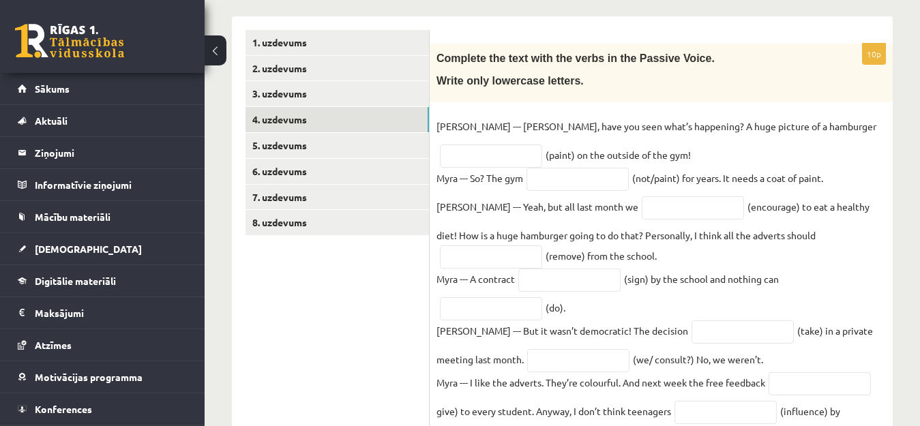
scroll to position [213, 0]
click at [542, 146] on input "text" at bounding box center [491, 157] width 102 height 23
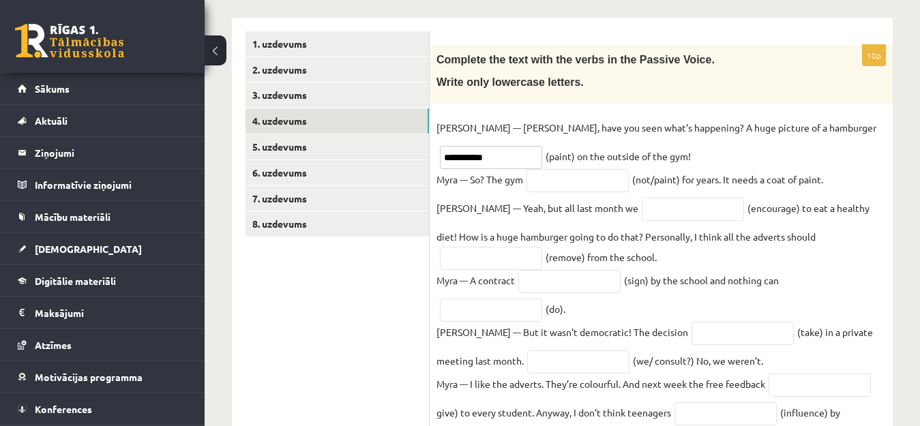
type input "**********"
click at [564, 185] on input "text" at bounding box center [577, 180] width 102 height 23
type input "**********"
click at [642, 213] on input "text" at bounding box center [693, 209] width 102 height 23
type input "*"
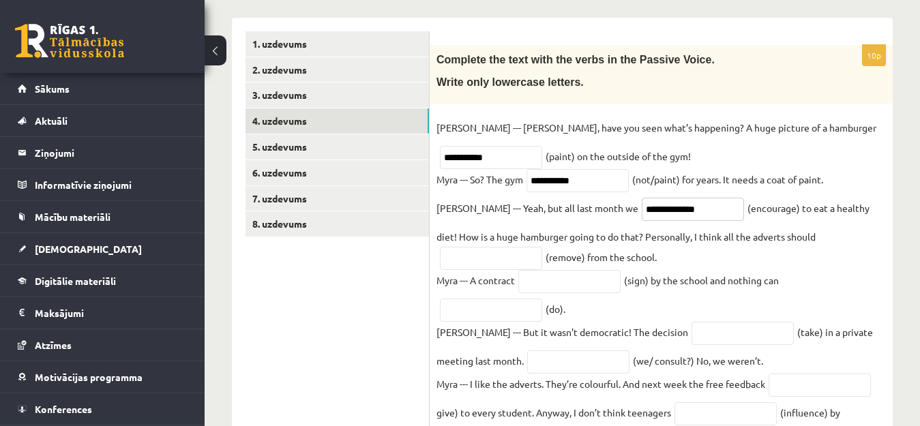
type input "**********"
click at [559, 287] on input "text" at bounding box center [569, 281] width 102 height 23
type input "**********"
click at [476, 307] on input "text" at bounding box center [491, 310] width 102 height 23
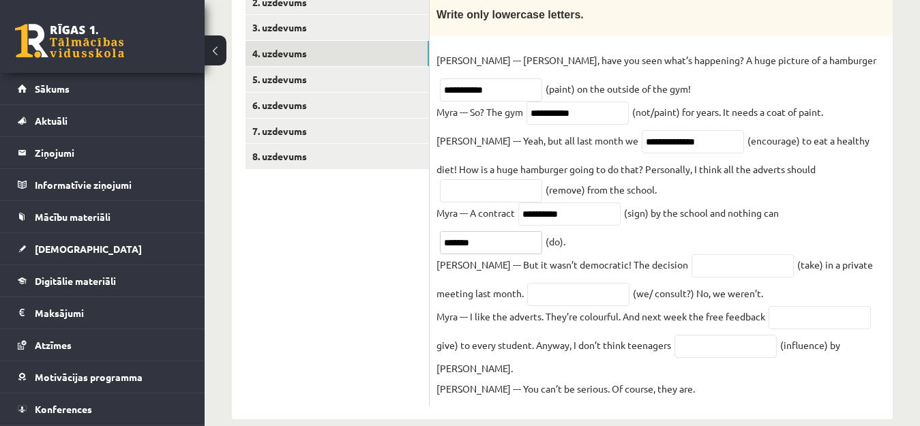
scroll to position [287, 0]
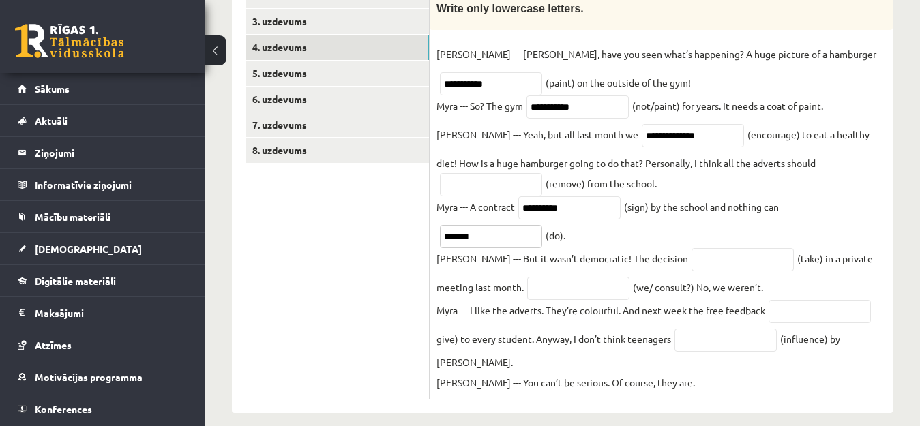
type input "*******"
click at [691, 262] on input "text" at bounding box center [742, 259] width 102 height 23
type input "*********"
click at [556, 289] on input "text" at bounding box center [578, 288] width 102 height 23
type input "**********"
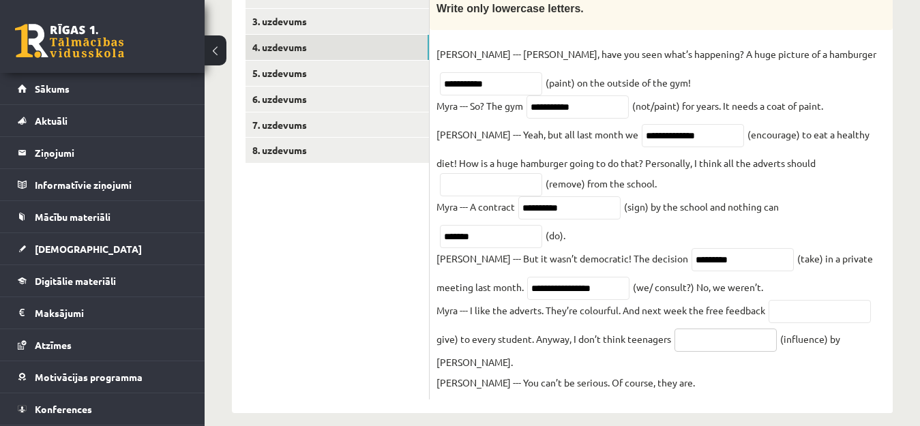
click at [685, 346] on input "text" at bounding box center [725, 340] width 102 height 23
click at [542, 173] on input "text" at bounding box center [491, 184] width 102 height 23
type input "**********"
click at [710, 346] on input "text" at bounding box center [725, 340] width 102 height 23
type input "*"
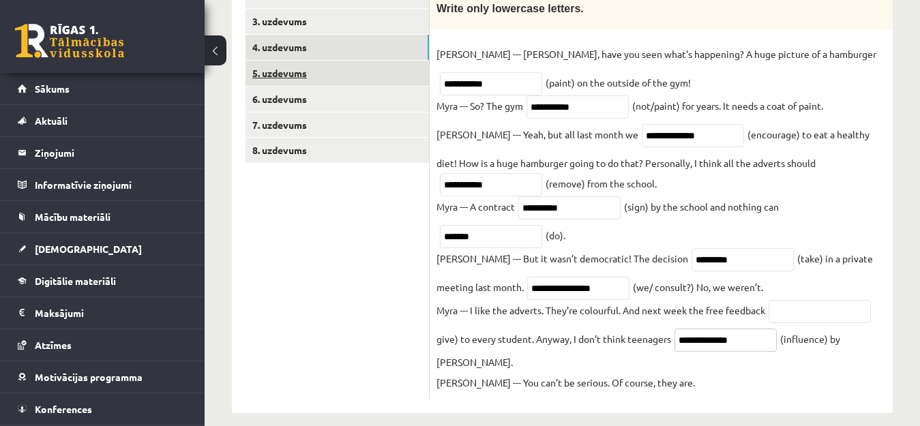
type input "**********"
click at [285, 75] on link "5. uzdevums" at bounding box center [336, 73] width 183 height 25
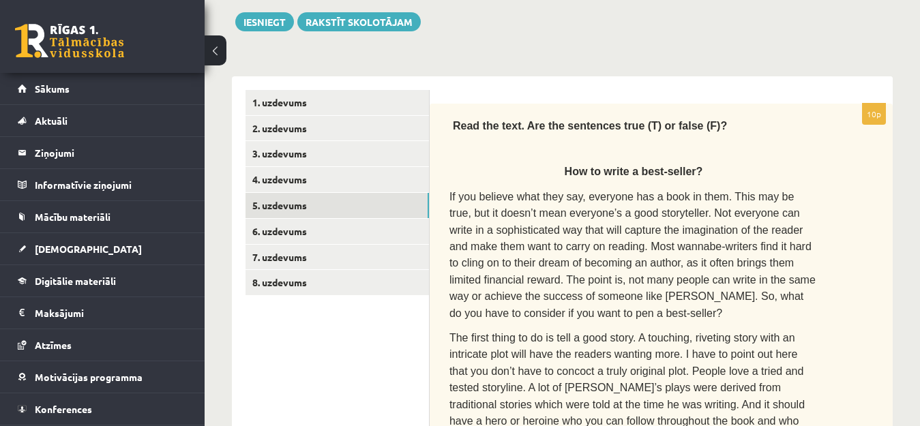
scroll to position [152, 0]
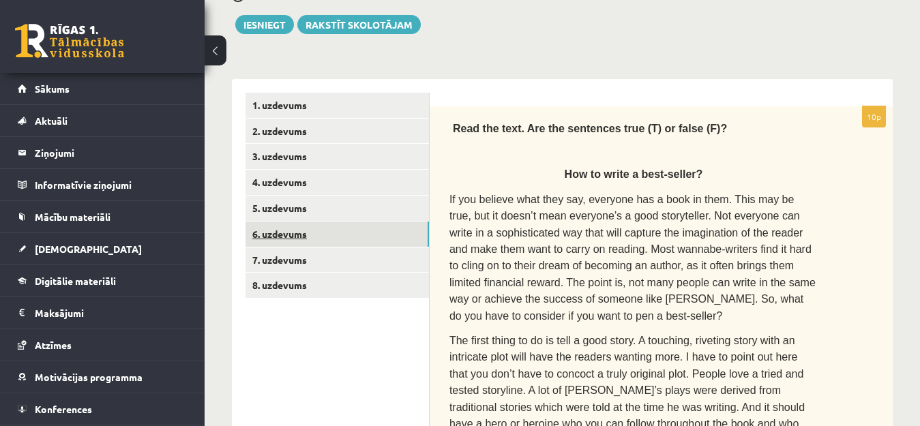
click at [325, 235] on link "6. uzdevums" at bounding box center [336, 234] width 183 height 25
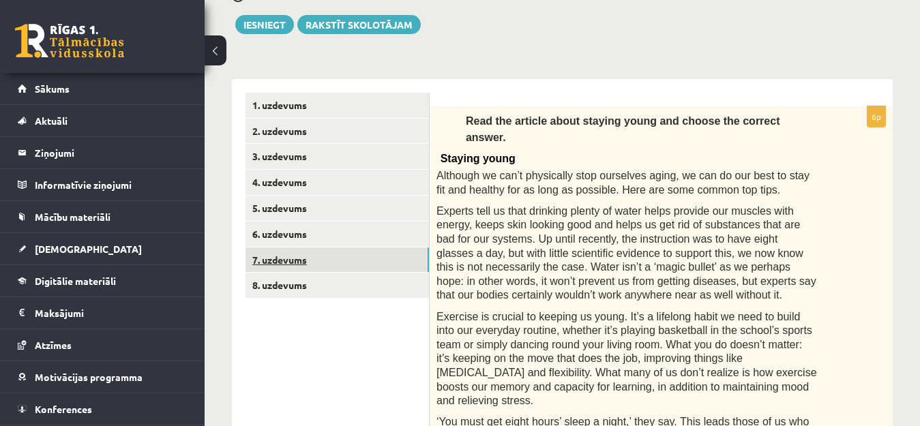
click at [283, 257] on link "7. uzdevums" at bounding box center [336, 259] width 183 height 25
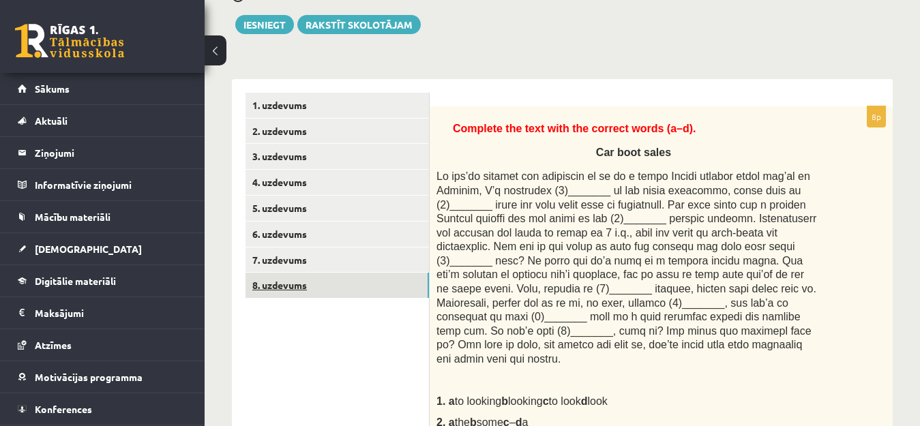
click at [282, 287] on link "8. uzdevums" at bounding box center [336, 285] width 183 height 25
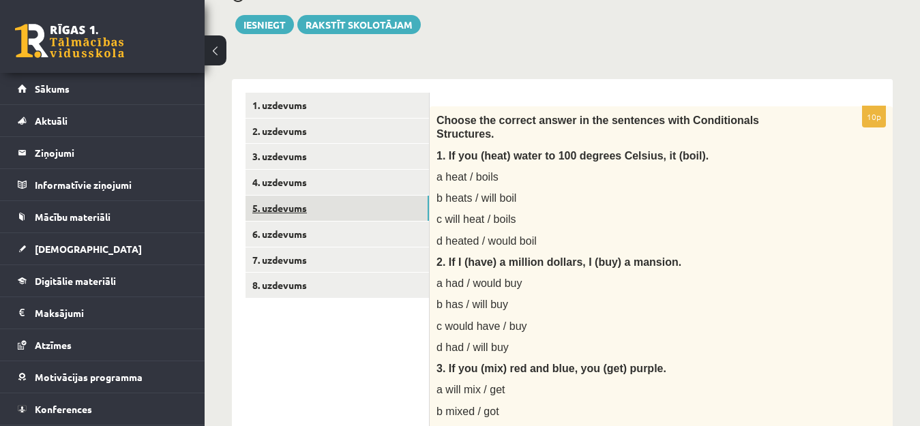
click at [286, 211] on link "5. uzdevums" at bounding box center [336, 208] width 183 height 25
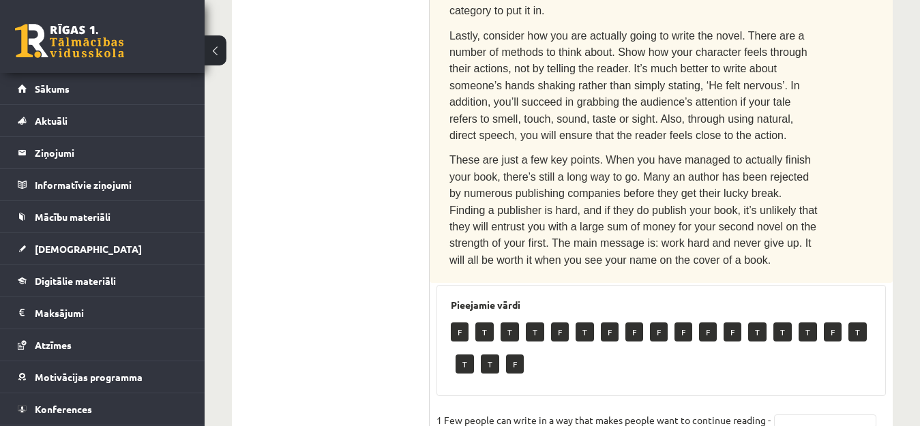
scroll to position [855, 0]
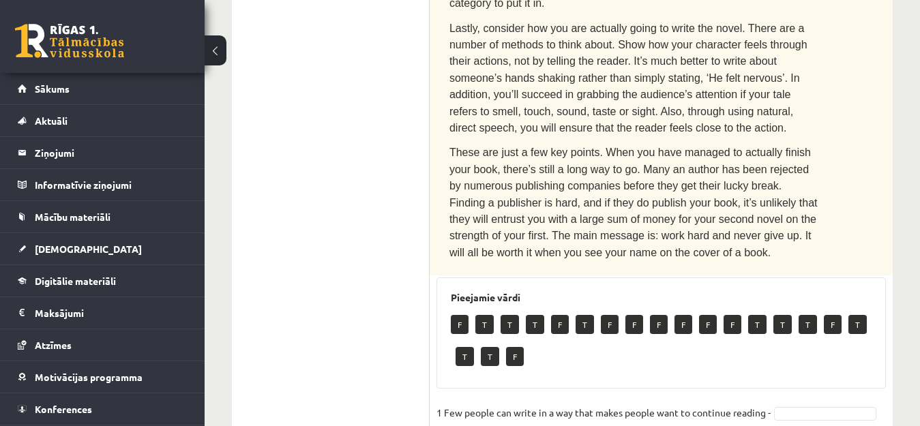
click at [502, 402] on p "1 Few people can write in a way that makes people want to continue reading -" at bounding box center [603, 412] width 334 height 20
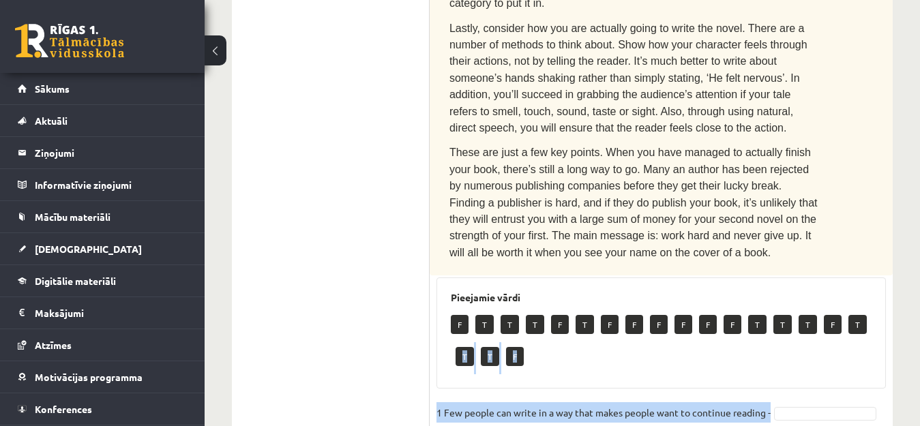
drag, startPoint x: 919, startPoint y: 258, endPoint x: 930, endPoint y: 319, distance: 62.3
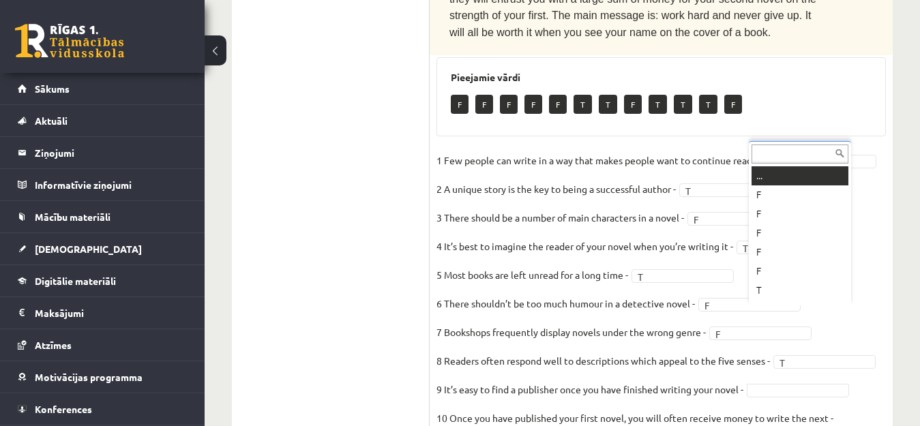
scroll to position [16, 0]
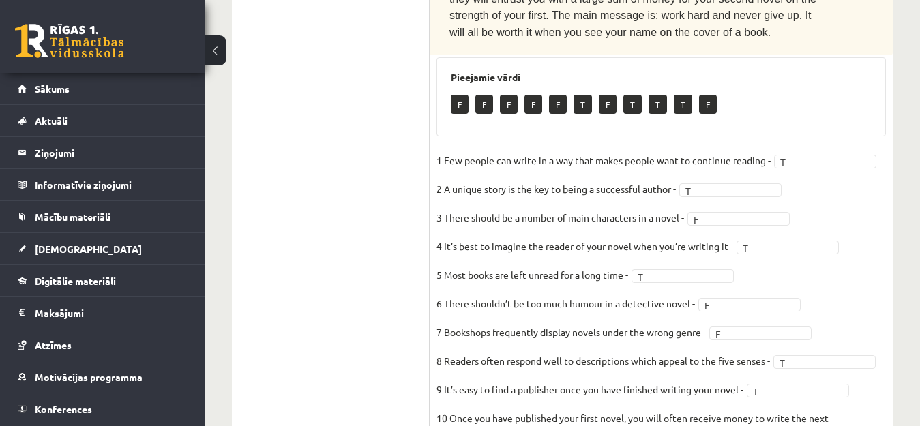
click at [870, 340] on fieldset "1 Few people can write in a way that makes people want to continue reading - T …" at bounding box center [660, 303] width 449 height 307
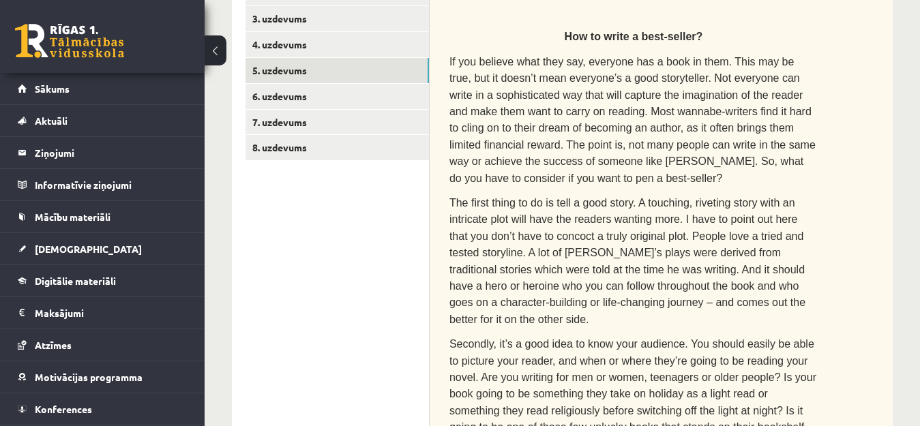
scroll to position [241, 0]
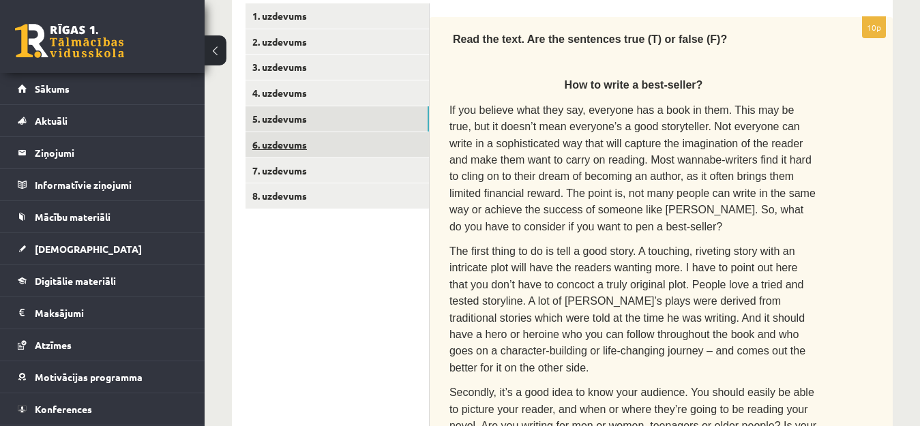
click at [331, 144] on link "6. uzdevums" at bounding box center [336, 144] width 183 height 25
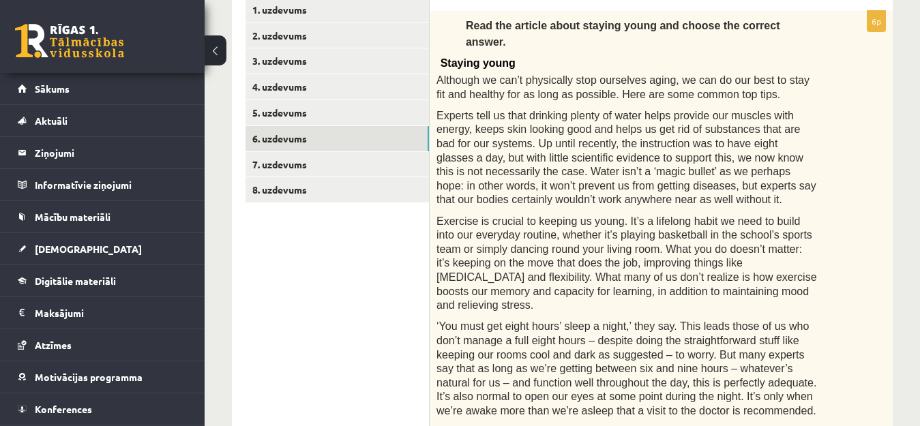
scroll to position [244, 0]
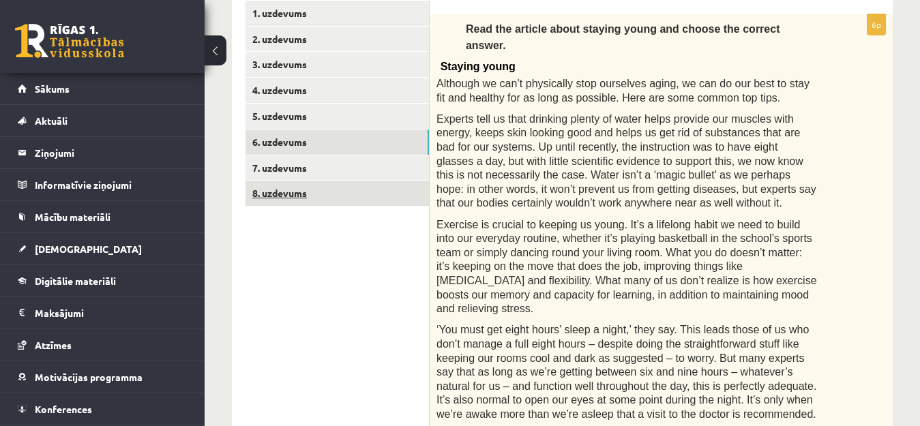
click at [350, 194] on link "8. uzdevums" at bounding box center [336, 193] width 183 height 25
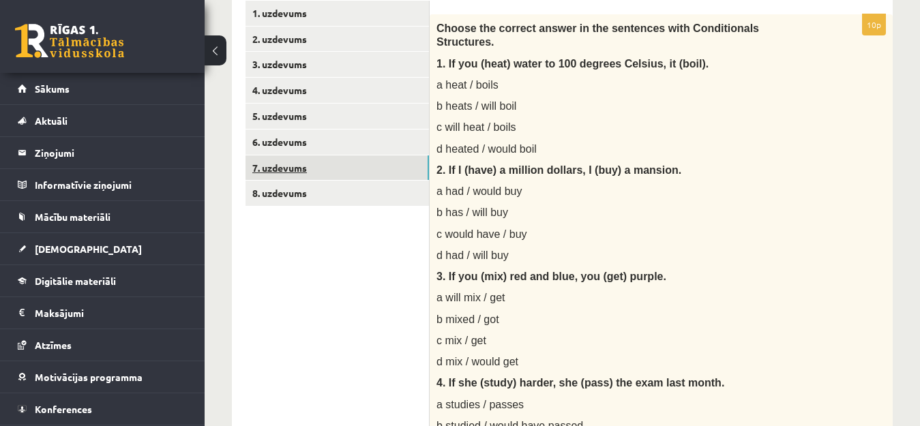
click at [310, 171] on link "7. uzdevums" at bounding box center [336, 167] width 183 height 25
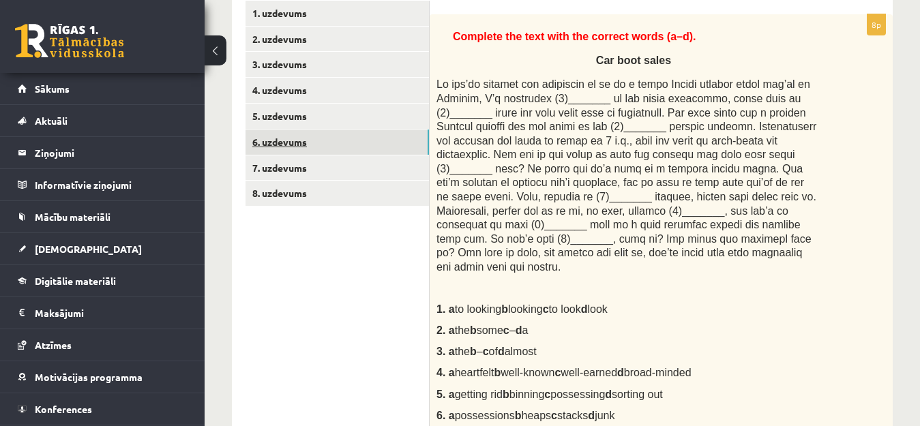
click at [292, 143] on link "6. uzdevums" at bounding box center [336, 142] width 183 height 25
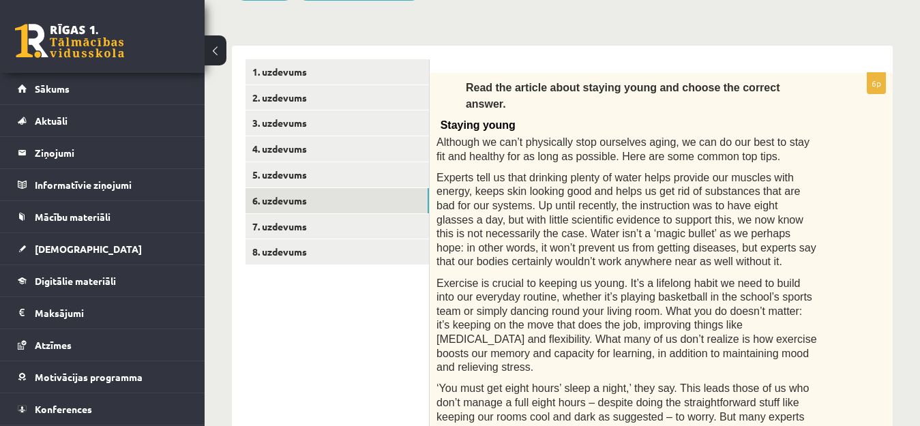
scroll to position [171, 0]
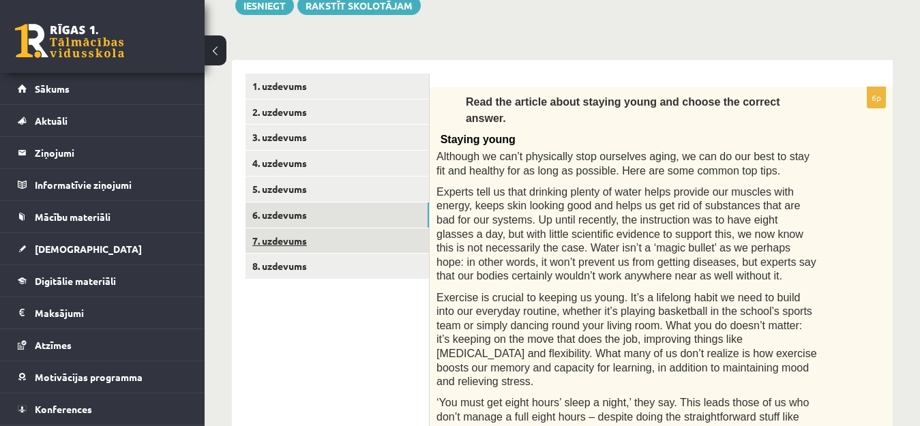
click at [280, 240] on link "7. uzdevums" at bounding box center [336, 240] width 183 height 25
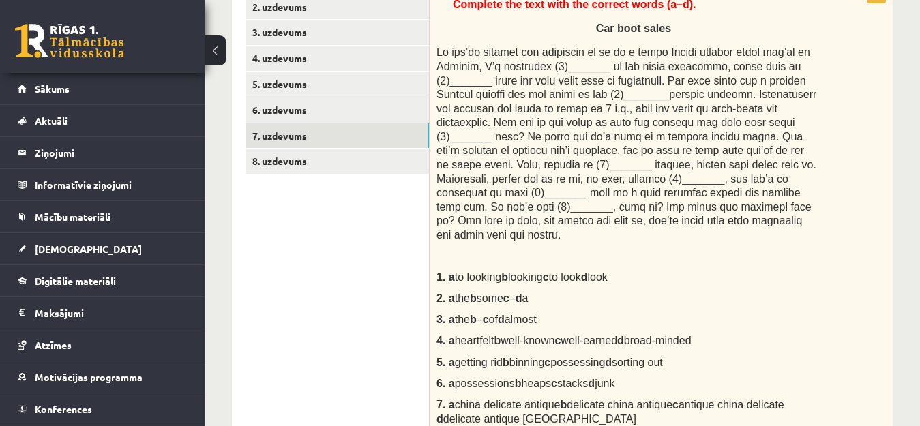
scroll to position [274, 0]
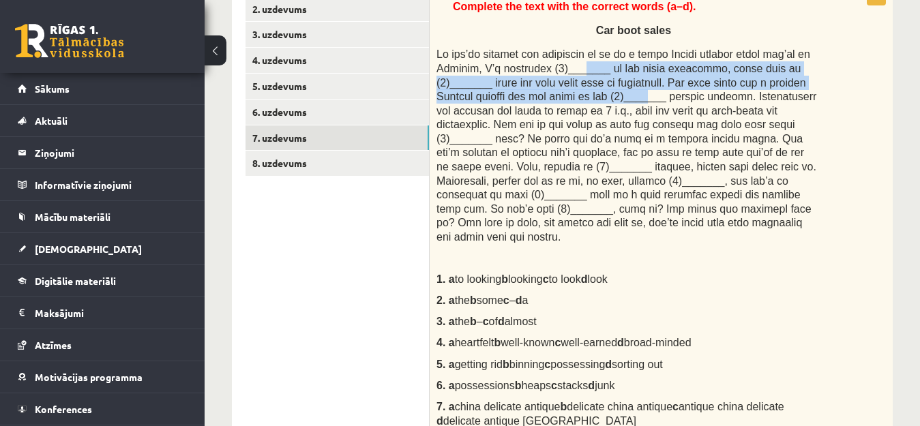
drag, startPoint x: 595, startPoint y: 91, endPoint x: 575, endPoint y: 64, distance: 33.1
click at [575, 64] on span at bounding box center [626, 145] width 380 height 194
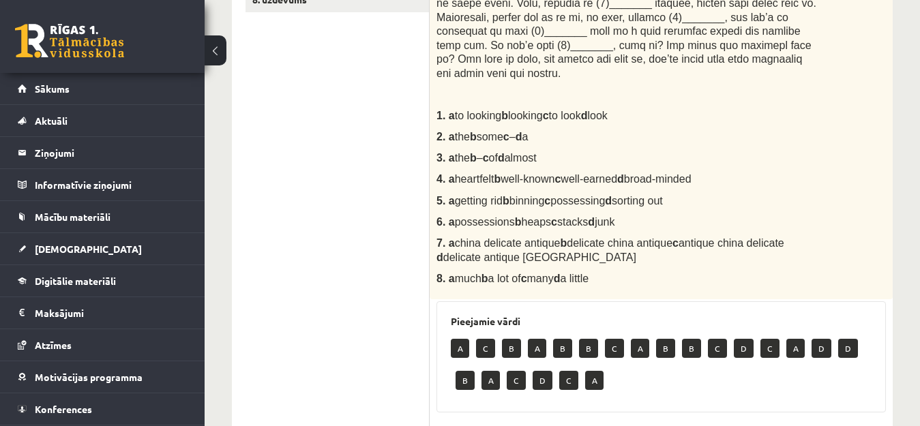
scroll to position [449, 0]
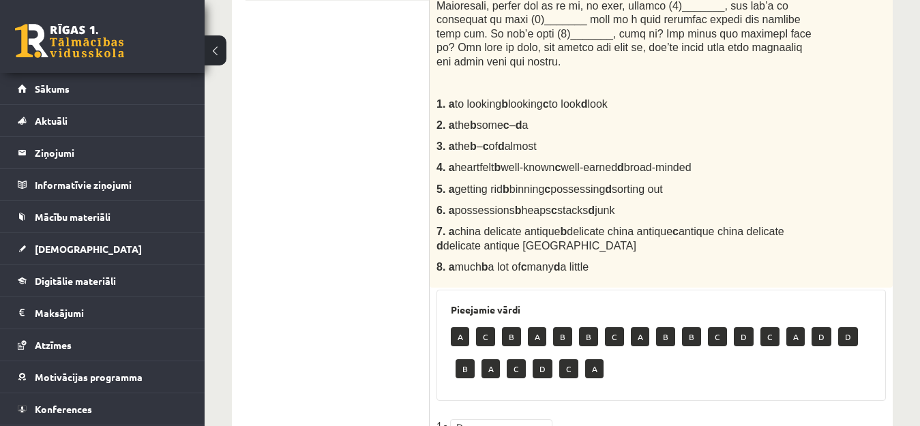
drag, startPoint x: 901, startPoint y: 255, endPoint x: 928, endPoint y: 329, distance: 78.9
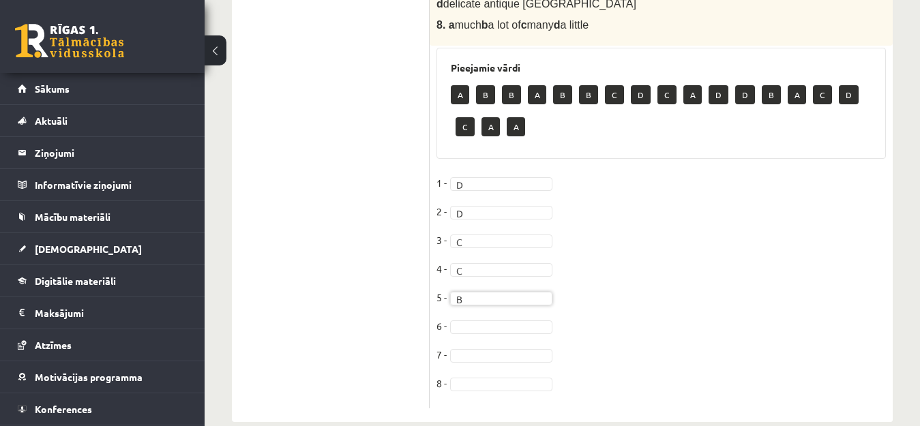
scroll to position [699, 0]
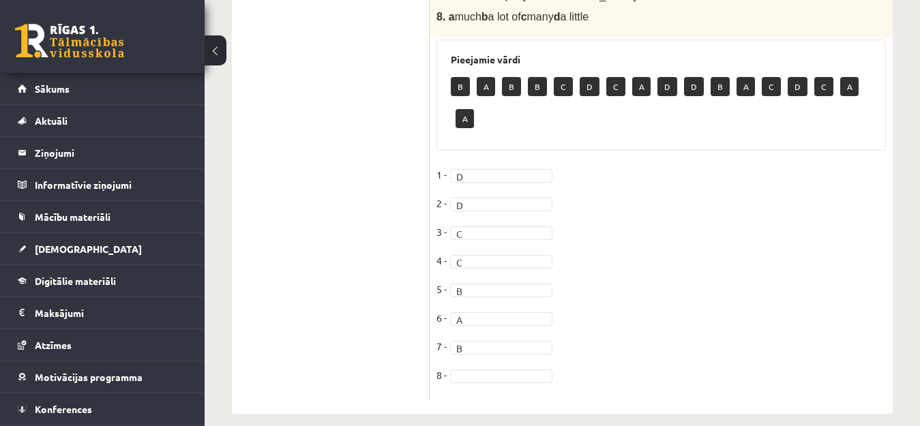
click at [490, 369] on fieldset "1 - D * 2 - D * 3 - C * 4 - C * 5 - B * 6 - A * 7 - B * 8 -" at bounding box center [660, 278] width 449 height 229
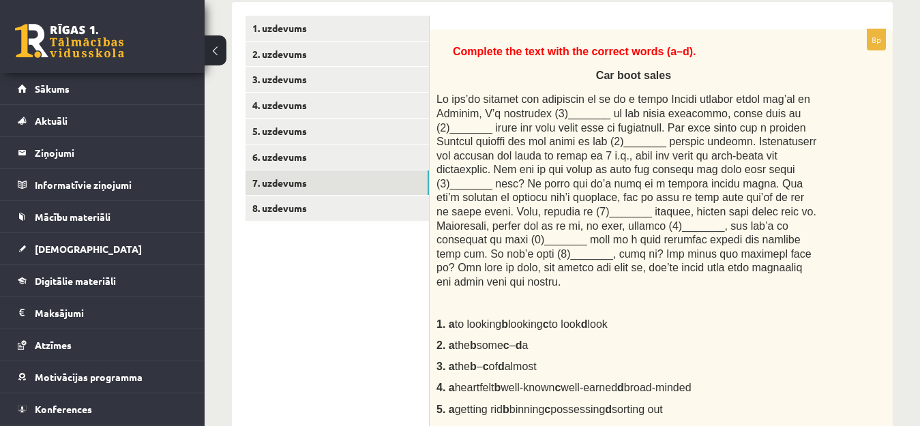
scroll to position [228, 0]
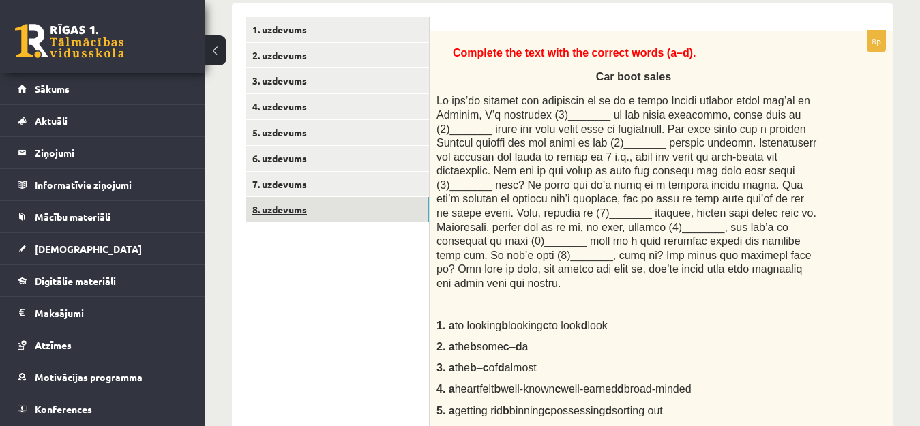
click at [287, 206] on link "8. uzdevums" at bounding box center [336, 209] width 183 height 25
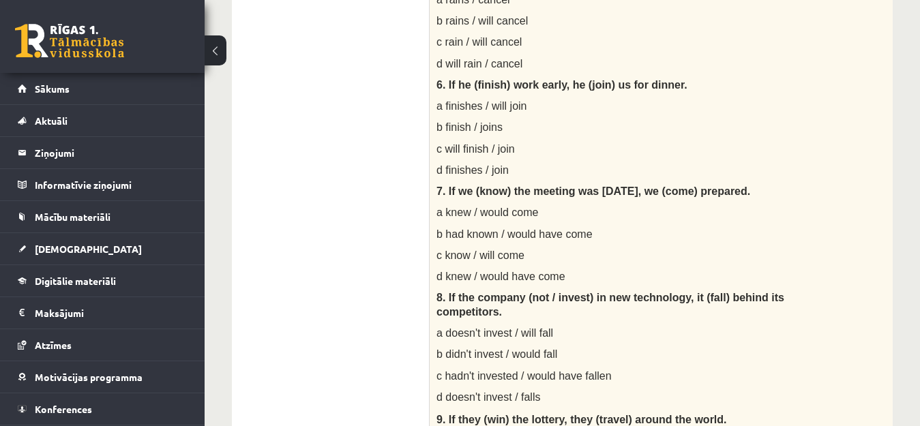
scroll to position [752, 0]
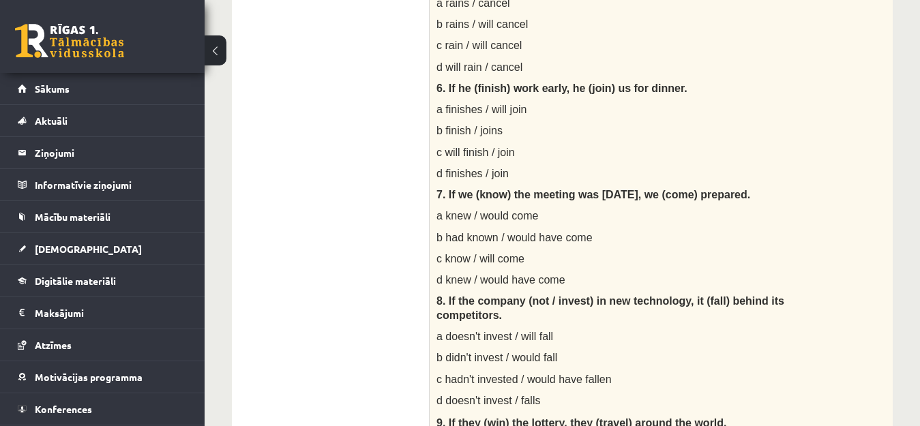
click at [917, 200] on div "Angļu valoda 1. ieskaite 10.b1 klase , Ieva Marija Deksne (10.b1 klase) Parādīt…" at bounding box center [562, 200] width 715 height 1798
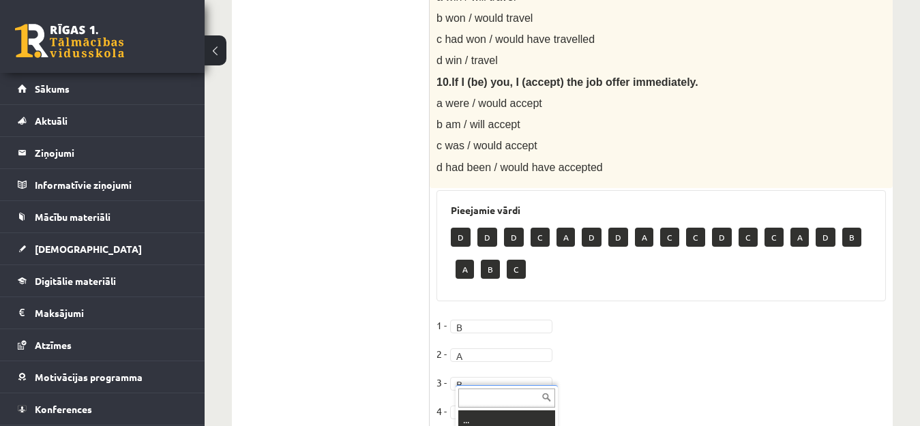
scroll to position [1396, 0]
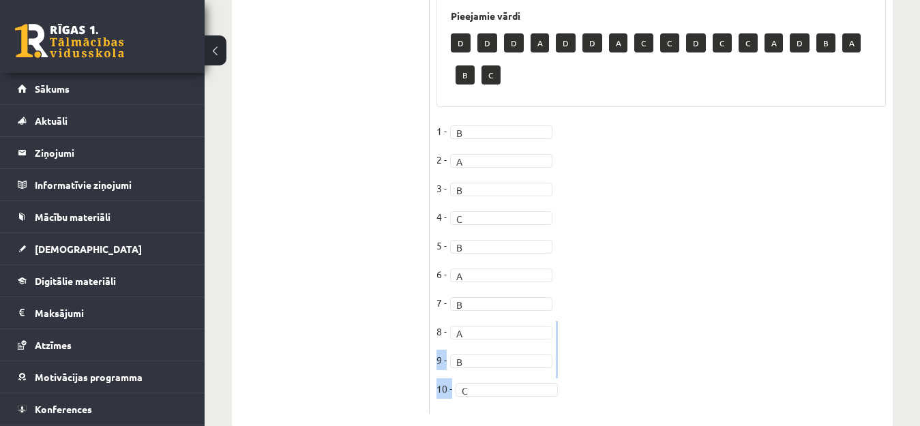
drag, startPoint x: 779, startPoint y: 314, endPoint x: 931, endPoint y: 351, distance: 156.6
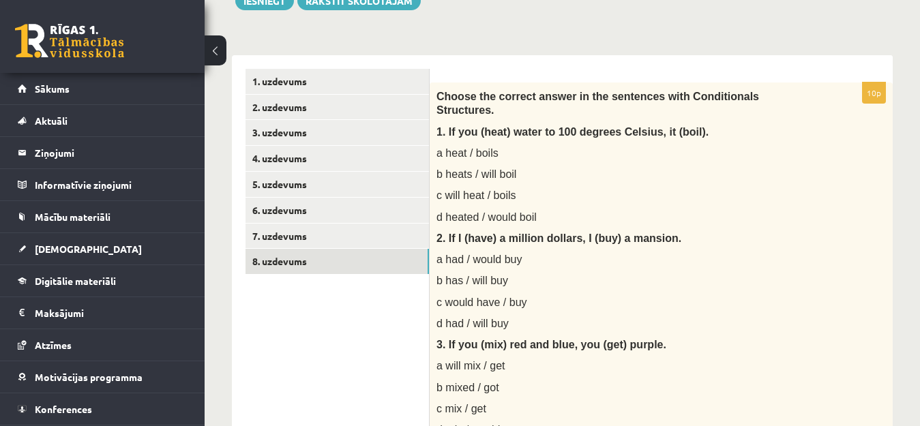
scroll to position [164, 0]
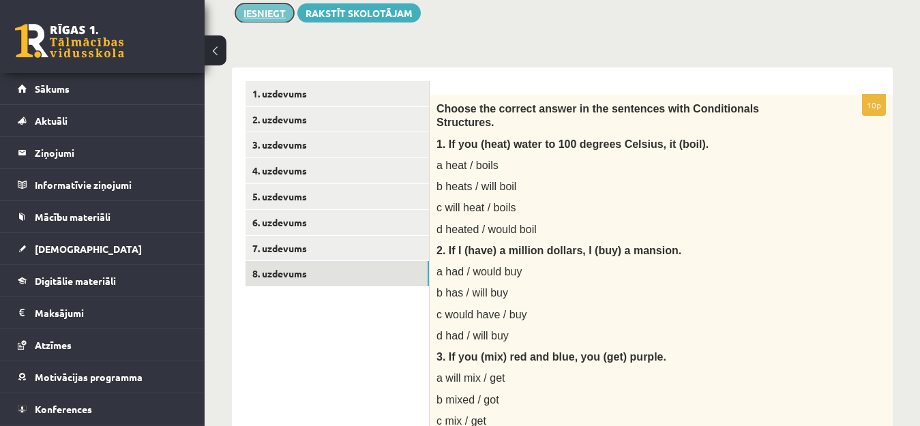
click at [265, 10] on button "Iesniegt" at bounding box center [264, 12] width 59 height 19
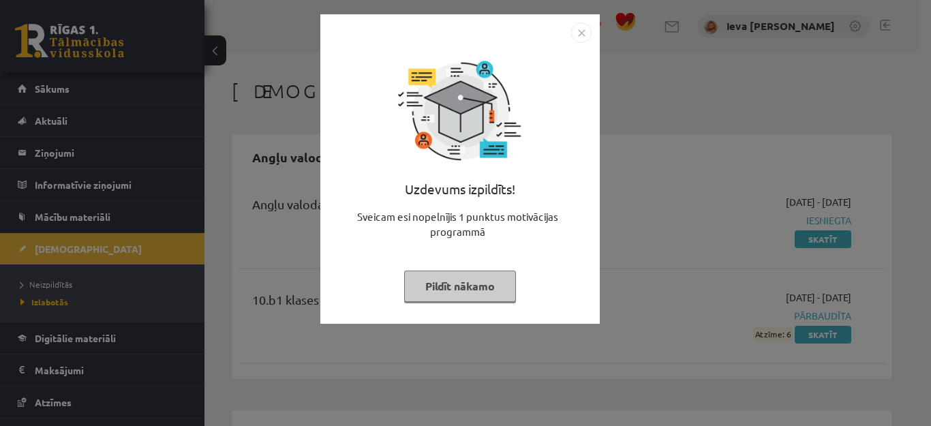
click at [453, 286] on button "Pildīt nākamo" at bounding box center [460, 286] width 112 height 31
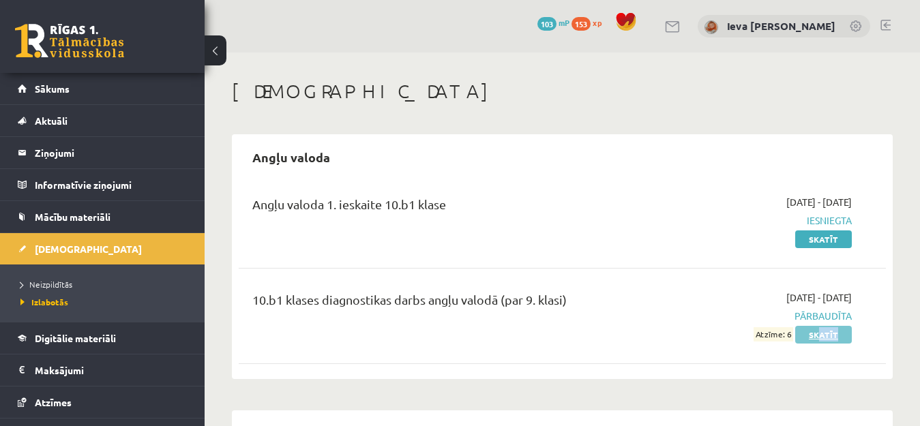
drag, startPoint x: 818, startPoint y: 354, endPoint x: 822, endPoint y: 334, distance: 20.2
click at [822, 334] on div "10.b1 klases diagnostikas darbs angļu valodā (par 9. klasi) 2025-09-01 - 2025-0…" at bounding box center [562, 316] width 647 height 78
click at [834, 241] on link "Skatīt" at bounding box center [823, 239] width 57 height 18
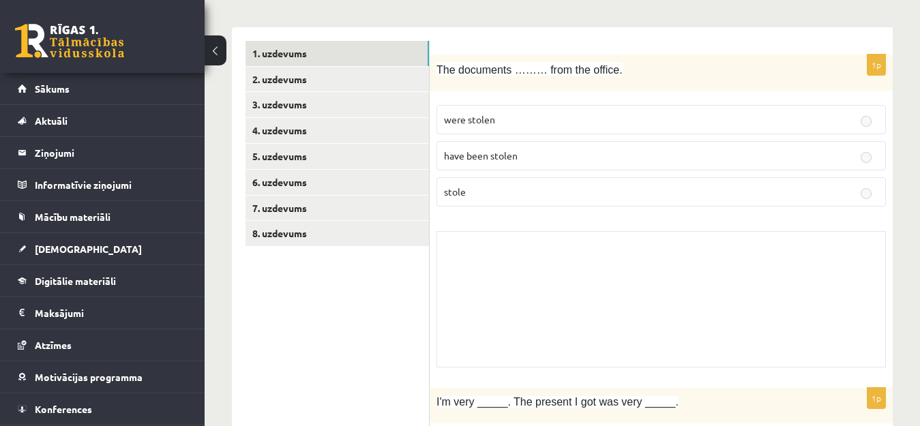
scroll to position [257, 0]
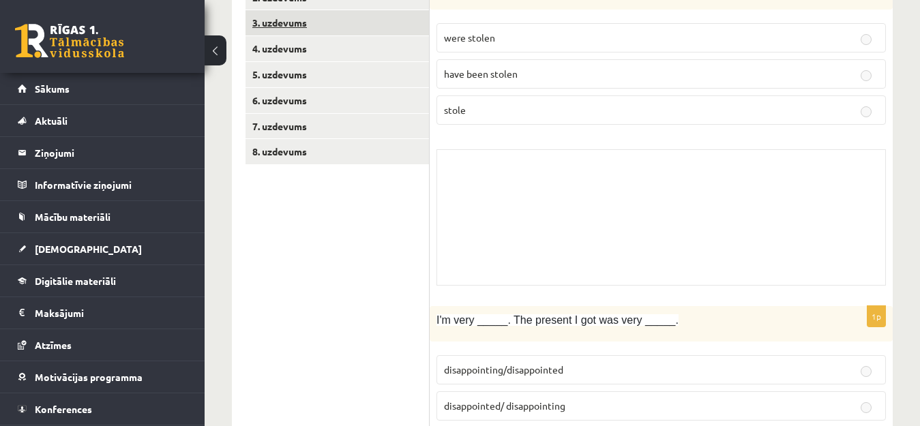
click at [284, 25] on link "3. uzdevums" at bounding box center [336, 22] width 183 height 25
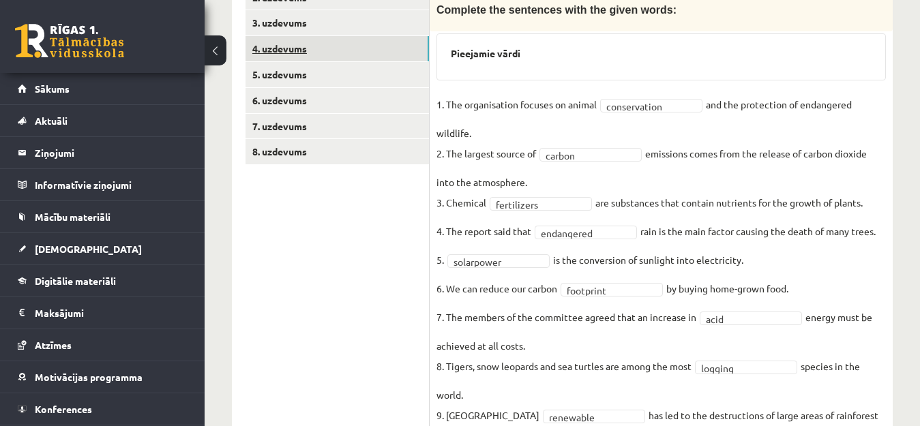
click at [286, 48] on link "4. uzdevums" at bounding box center [336, 48] width 183 height 25
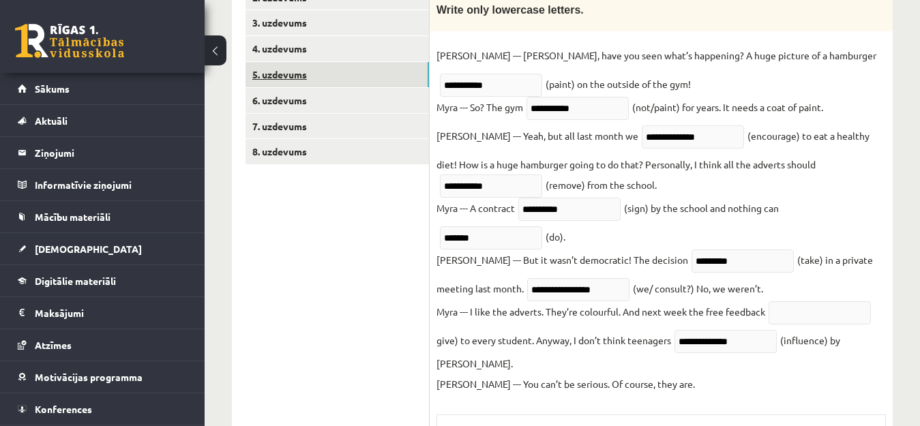
click at [288, 72] on link "5. uzdevums" at bounding box center [336, 74] width 183 height 25
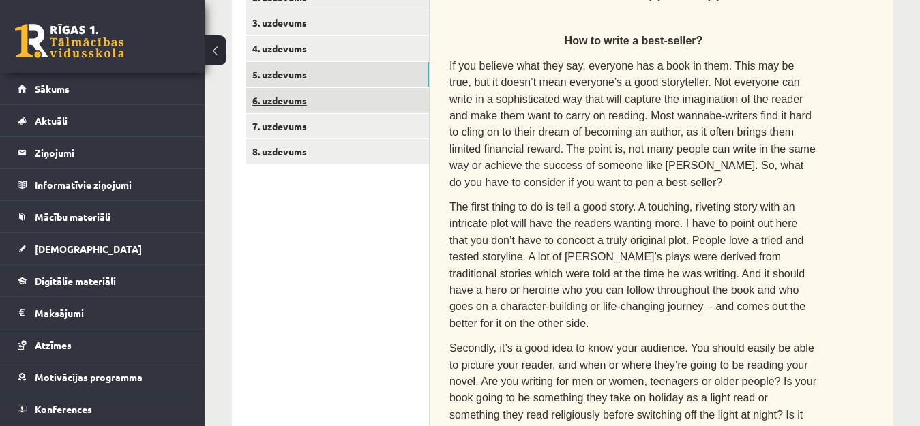
click at [290, 98] on link "6. uzdevums" at bounding box center [336, 100] width 183 height 25
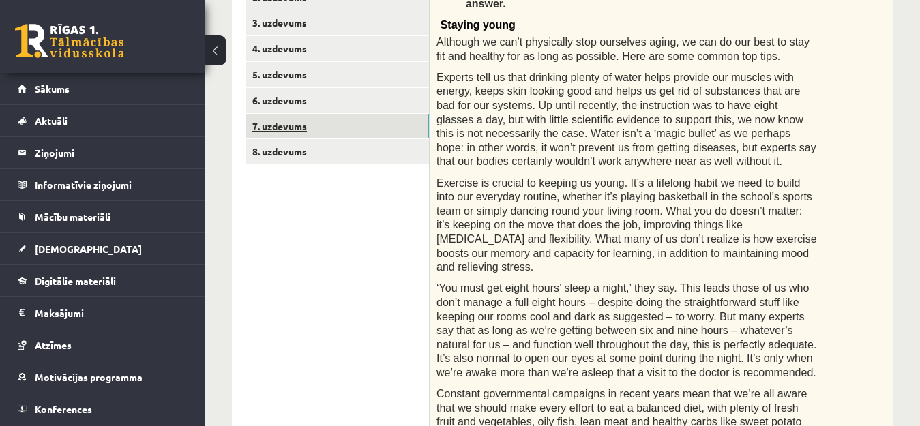
click at [294, 135] on link "7. uzdevums" at bounding box center [336, 126] width 183 height 25
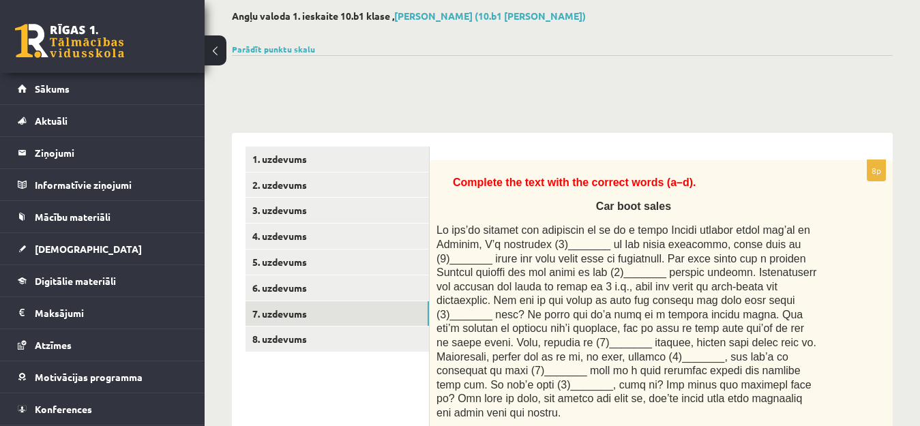
scroll to position [0, 0]
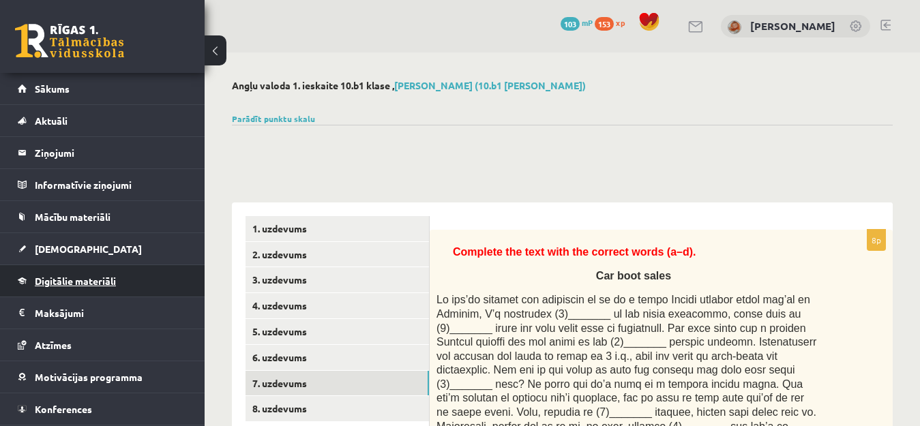
click at [97, 284] on span "Digitālie materiāli" at bounding box center [75, 281] width 81 height 12
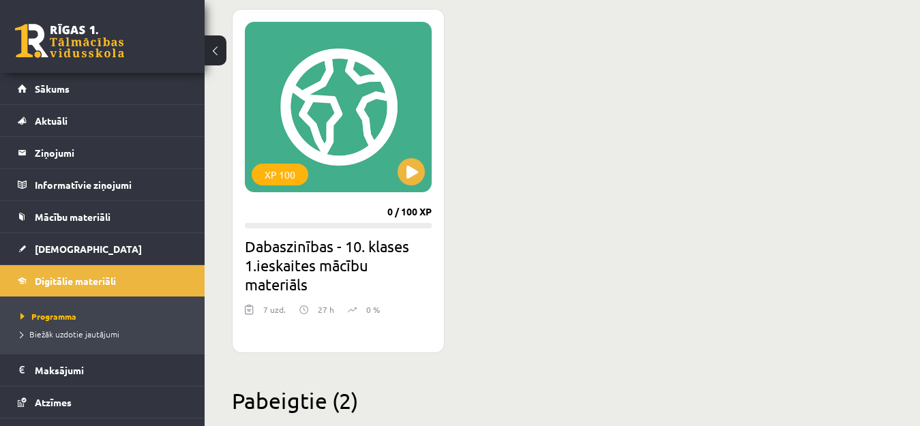
scroll to position [387, 0]
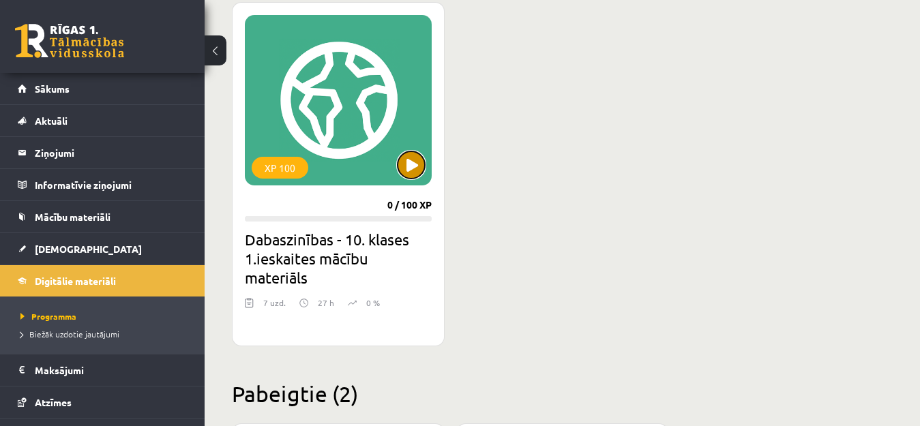
click at [410, 172] on button at bounding box center [410, 164] width 27 height 27
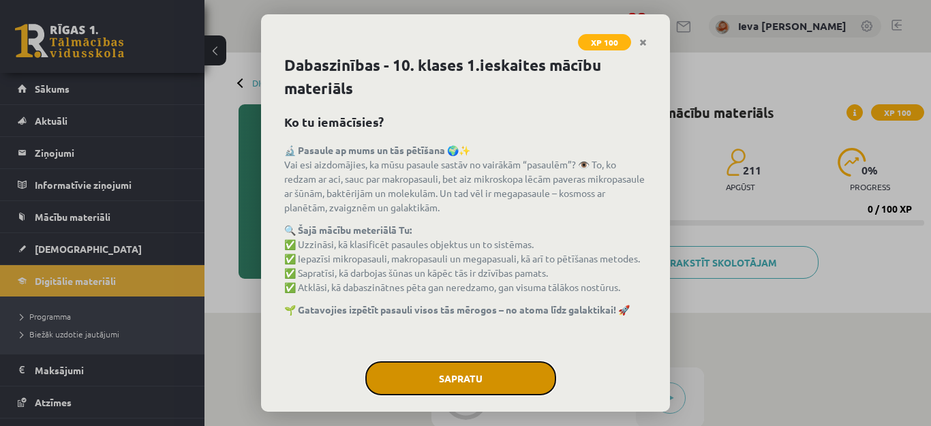
click at [447, 381] on button "Sapratu" at bounding box center [460, 378] width 191 height 34
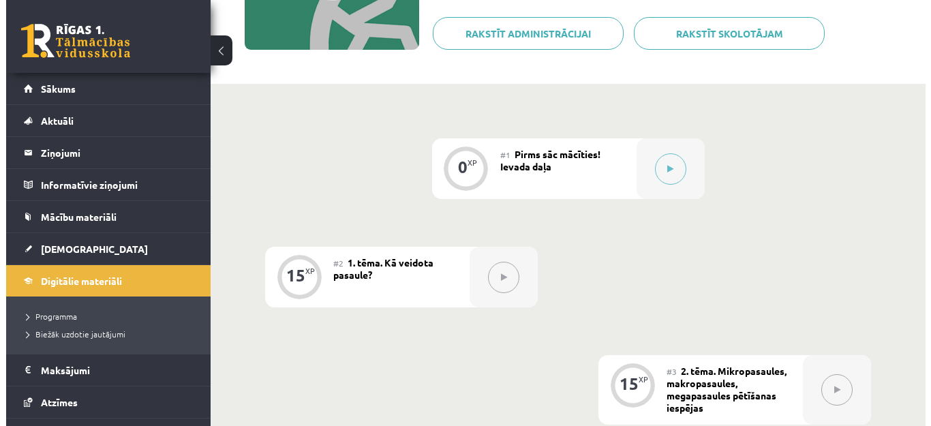
scroll to position [243, 0]
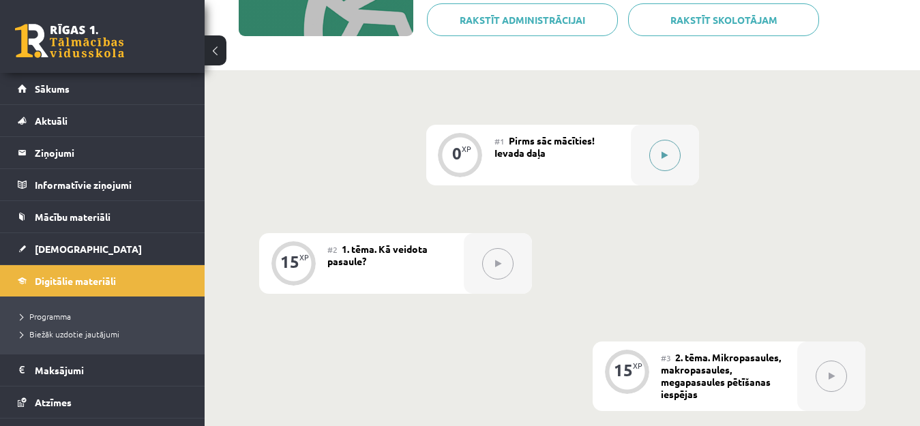
click at [670, 151] on button at bounding box center [664, 155] width 31 height 31
